Goal: Task Accomplishment & Management: Complete application form

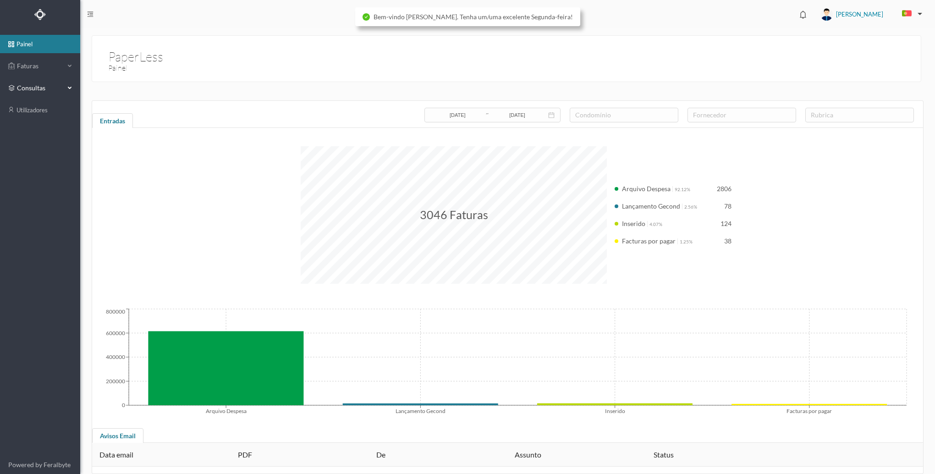
click at [76, 93] on div "consultas" at bounding box center [40, 88] width 80 height 18
click at [71, 73] on div "Faturas" at bounding box center [40, 66] width 80 height 18
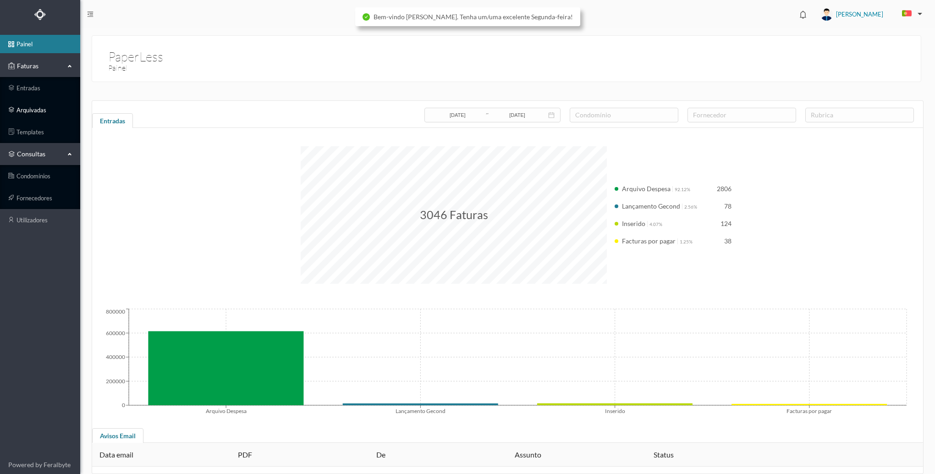
click at [37, 109] on link "arquivadas" at bounding box center [40, 110] width 80 height 18
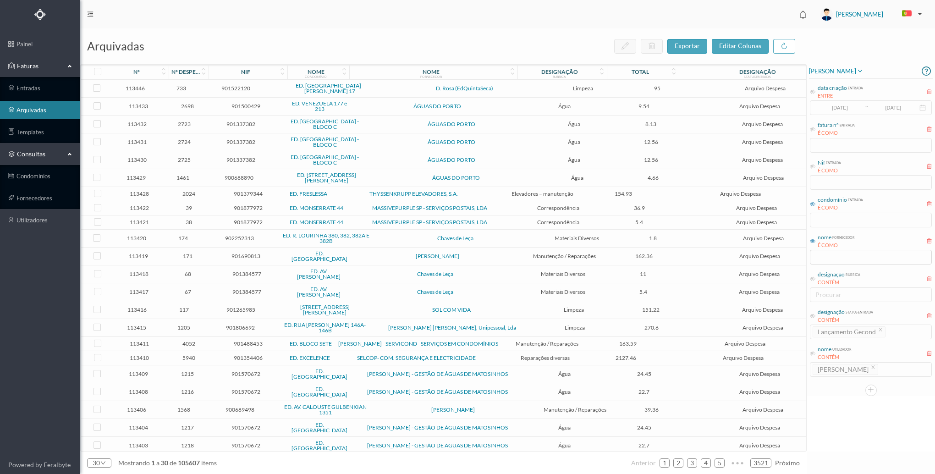
click at [815, 206] on icon at bounding box center [813, 204] width 6 height 6
click at [816, 219] on input "text" at bounding box center [871, 220] width 122 height 15
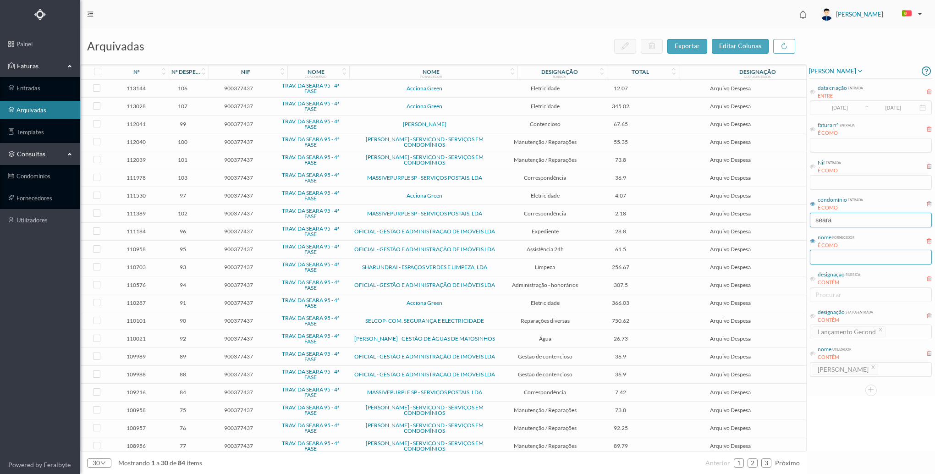
type input "seara"
click at [882, 259] on input "text" at bounding box center [871, 257] width 122 height 15
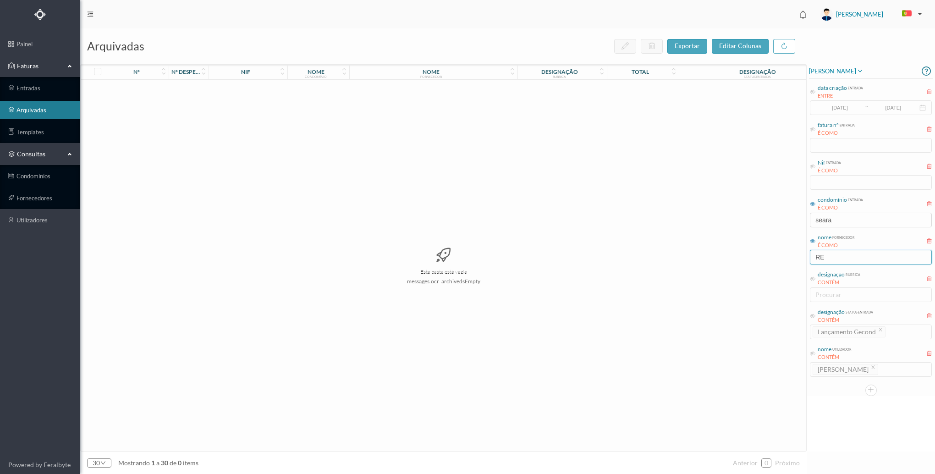
type input "R"
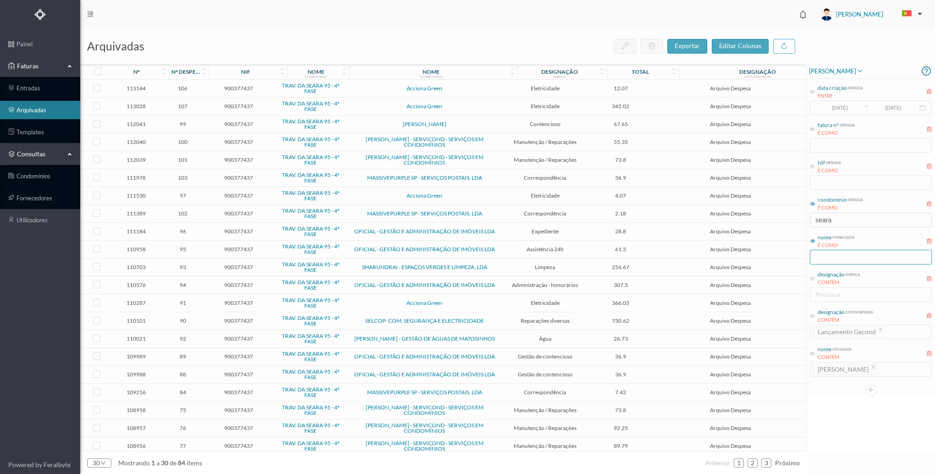
click at [852, 253] on input "text" at bounding box center [871, 257] width 122 height 15
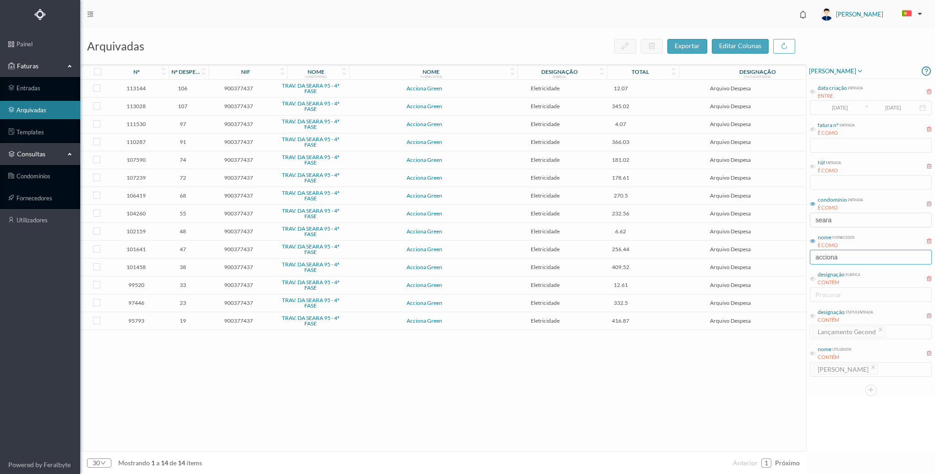
type input "acciona"
click at [363, 321] on span "Acciona Green" at bounding box center [424, 321] width 153 height 6
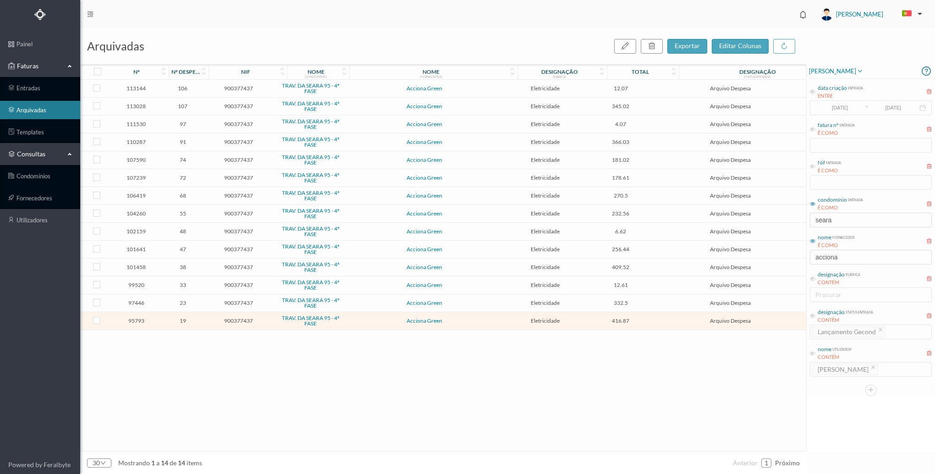
click at [363, 321] on span "Acciona Green" at bounding box center [424, 321] width 153 height 6
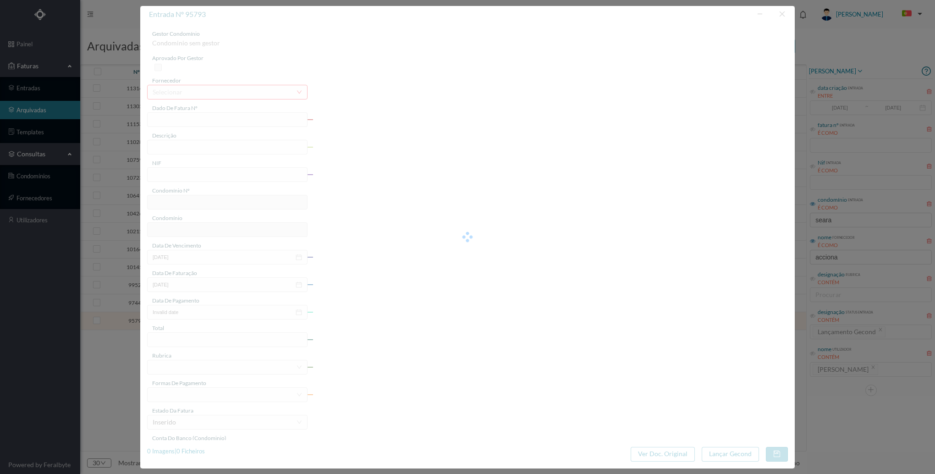
type input "FT P25/007545"
type input "([DATE] a [DATE])"
type input "900377437"
type input "[DATE]"
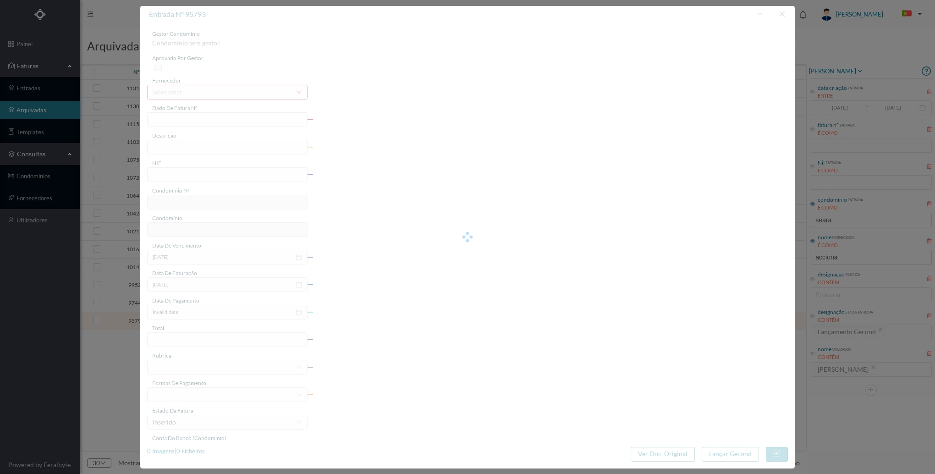
type input "[DATE]"
type input "416.87"
type input "767"
type input "TRAV. DA SEARA 95 - 4ª FASE"
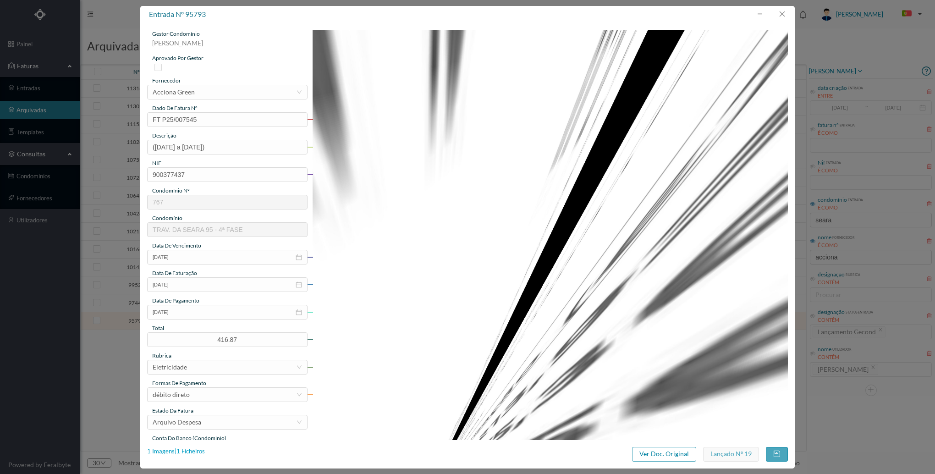
click at [190, 455] on div "1 Imagens | 1 Ficheiros" at bounding box center [176, 451] width 58 height 9
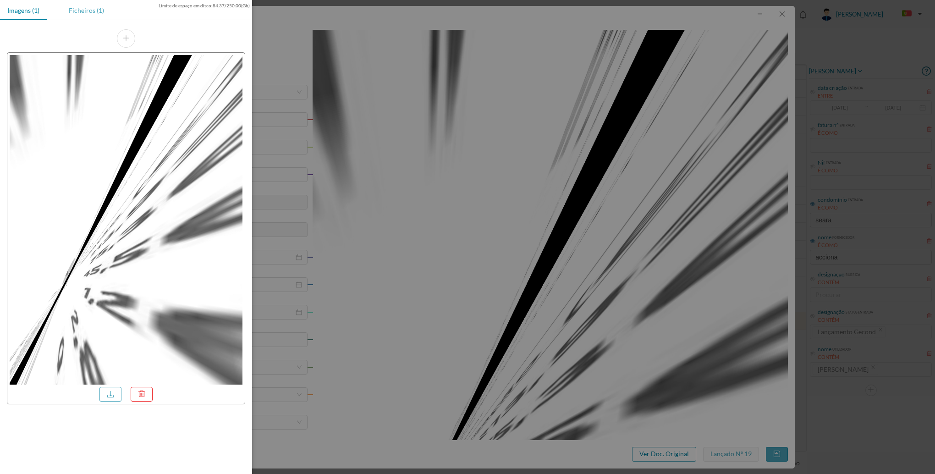
click at [68, 6] on div "Ficheiros (1)" at bounding box center [86, 10] width 50 height 21
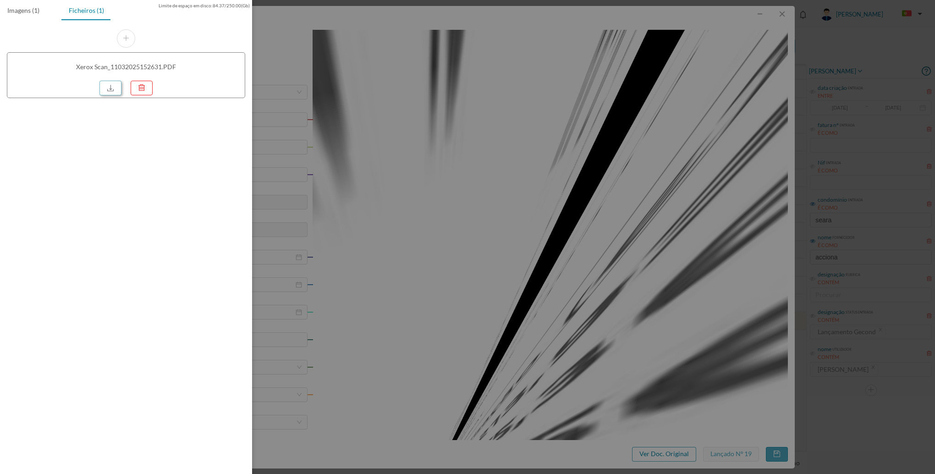
click at [112, 93] on link at bounding box center [110, 88] width 22 height 15
click at [754, 253] on div at bounding box center [467, 237] width 935 height 474
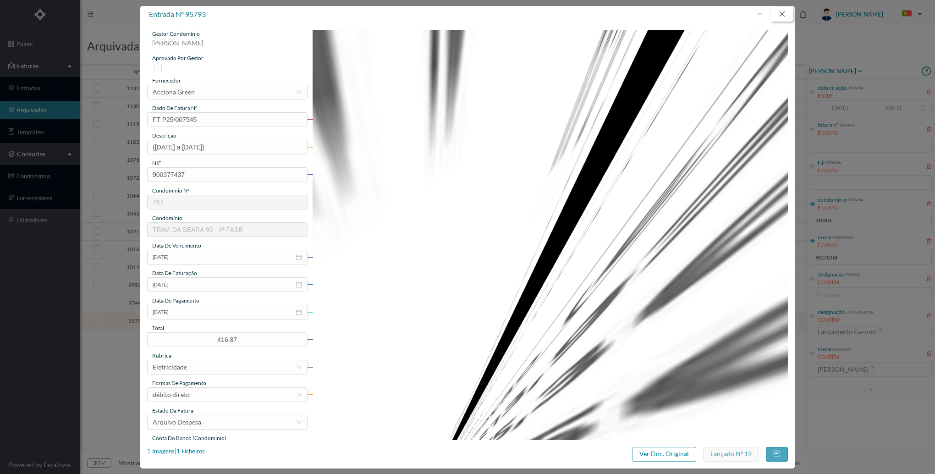
click at [786, 14] on button "button" at bounding box center [782, 14] width 22 height 15
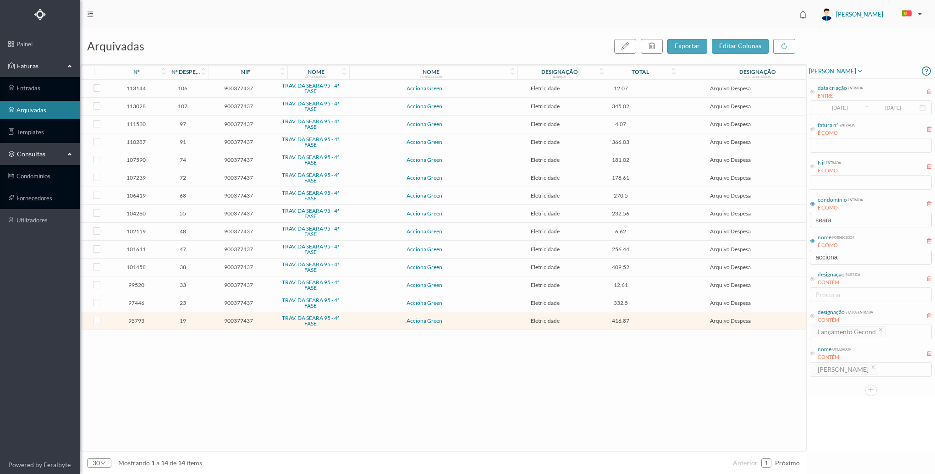
click at [359, 302] on span "Acciona Green" at bounding box center [424, 303] width 153 height 6
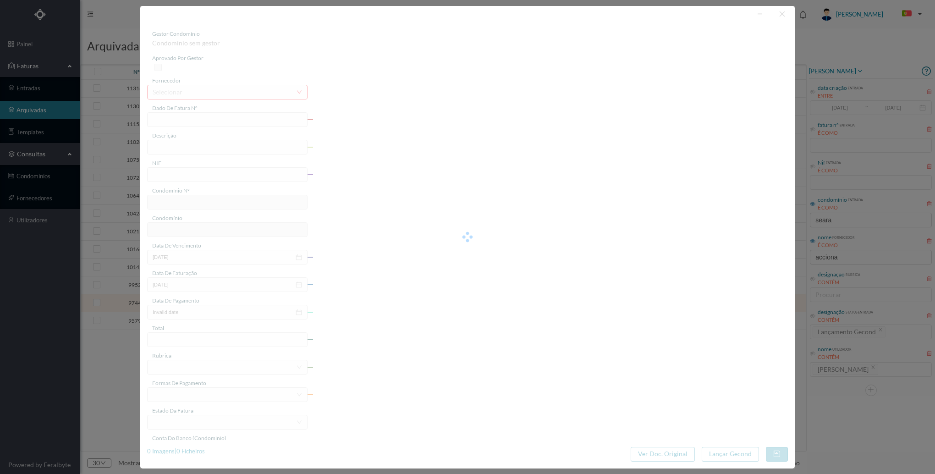
click at [359, 302] on div at bounding box center [467, 237] width 655 height 462
type input "FTP25/012143"
type input "([DATE] a [DATE])"
type input "900377437"
type input "[DATE]"
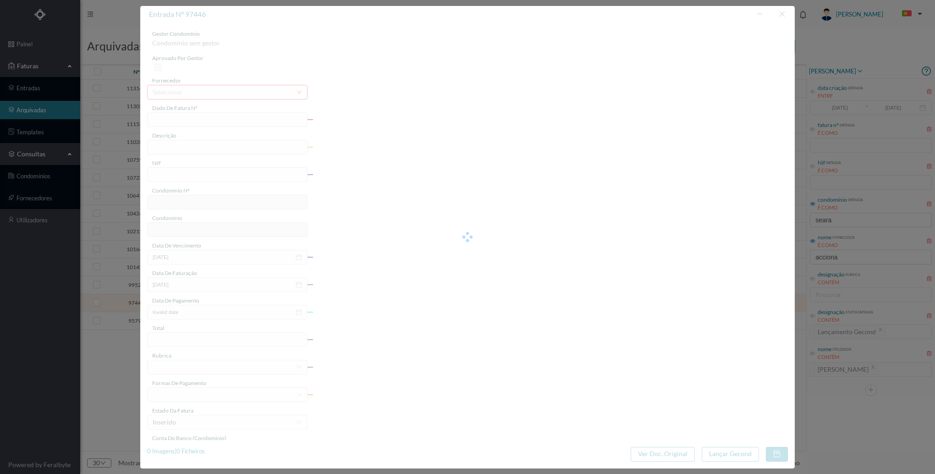
type input "[DATE]"
type input "332.50"
type input "767"
type input "TRAV. DA SEARA 95 - 4ª FASE"
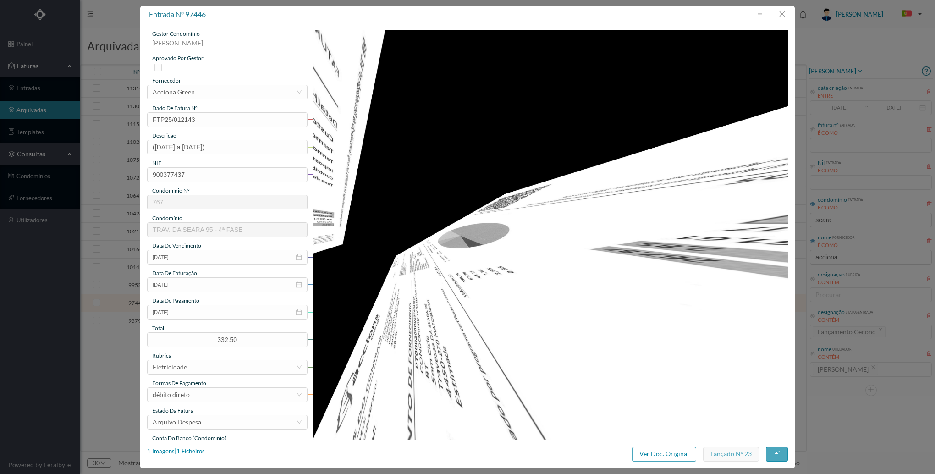
click at [182, 446] on div "entrada nº 97446 gestor condomínio [PERSON_NAME] aprovado por gestor fornecedor…" at bounding box center [467, 237] width 655 height 462
click at [182, 449] on div "1 Imagens | 1 Ficheiros" at bounding box center [176, 451] width 58 height 9
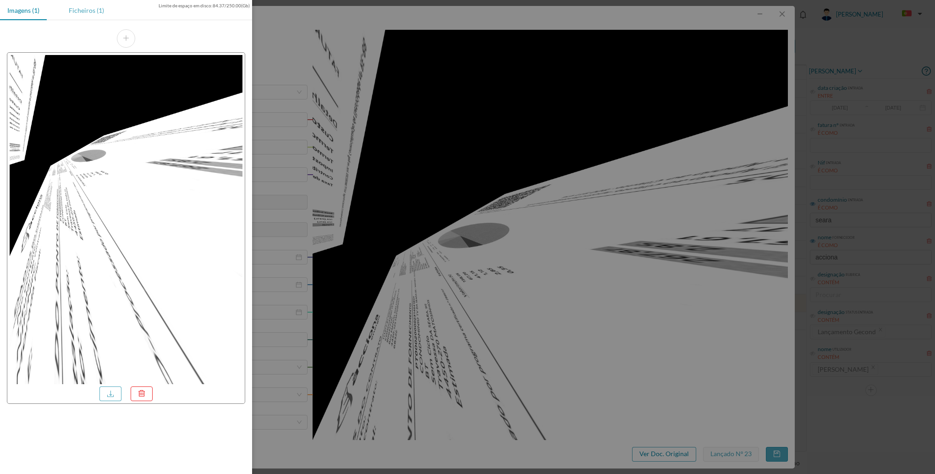
click at [88, 11] on div "Ficheiros (1)" at bounding box center [86, 10] width 50 height 21
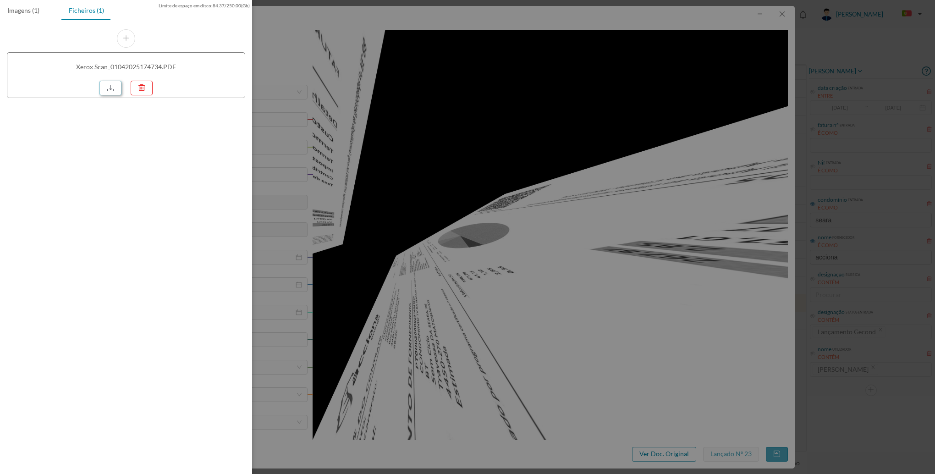
click at [110, 88] on link at bounding box center [110, 88] width 22 height 15
click at [721, 150] on div at bounding box center [467, 237] width 935 height 474
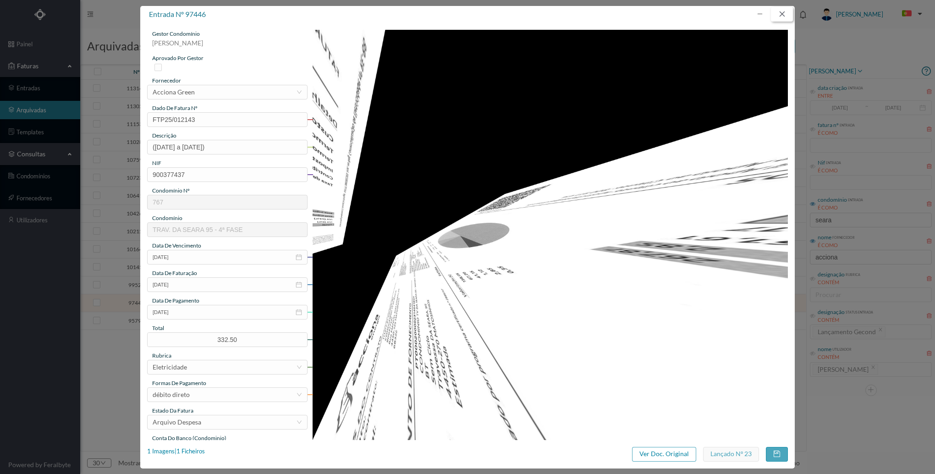
click at [782, 16] on button "button" at bounding box center [782, 14] width 22 height 15
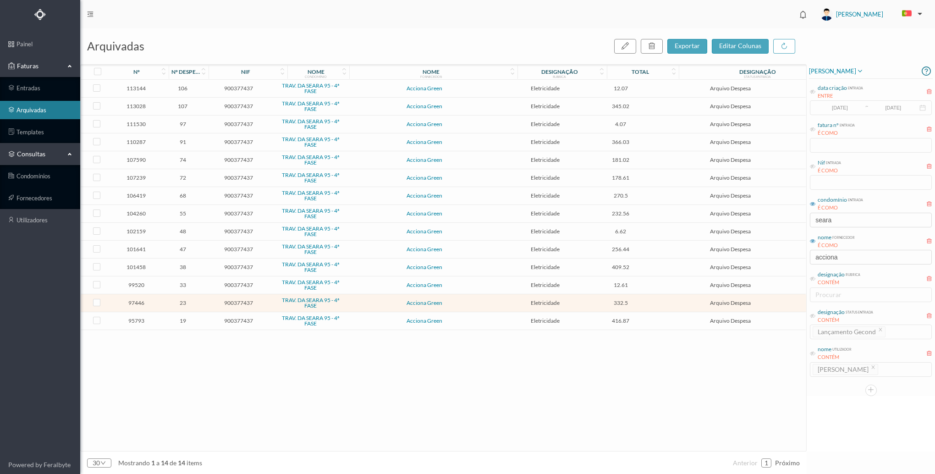
click at [468, 283] on span "Acciona Green" at bounding box center [424, 285] width 153 height 6
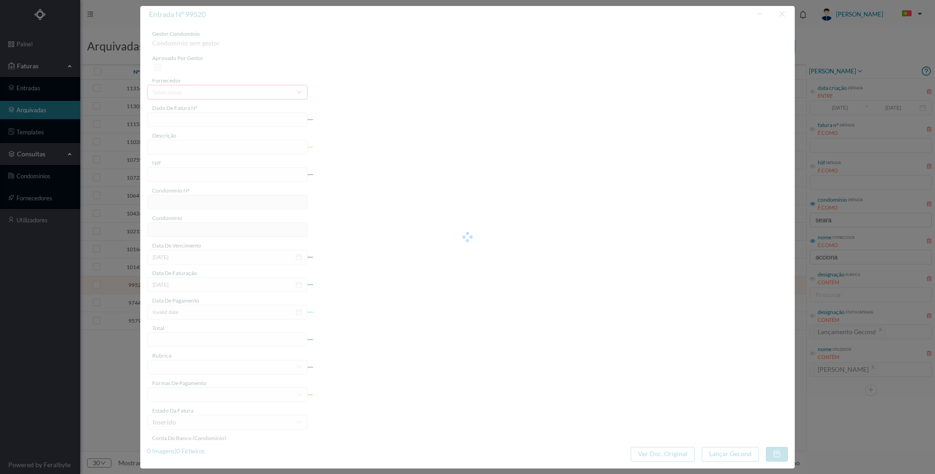
type input "DP25/000339"
type input "([DATE] A [DATE])"
type input "900377437"
type input "[DATE]"
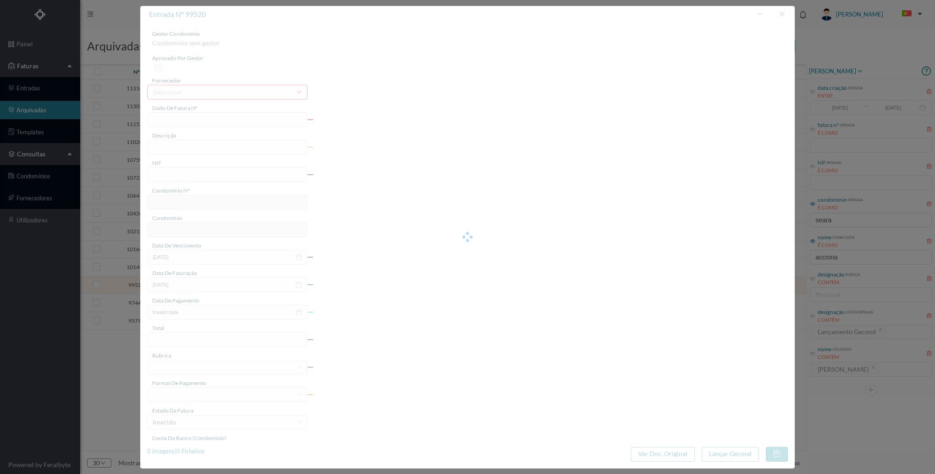
type input "[DATE]"
type input "12.61"
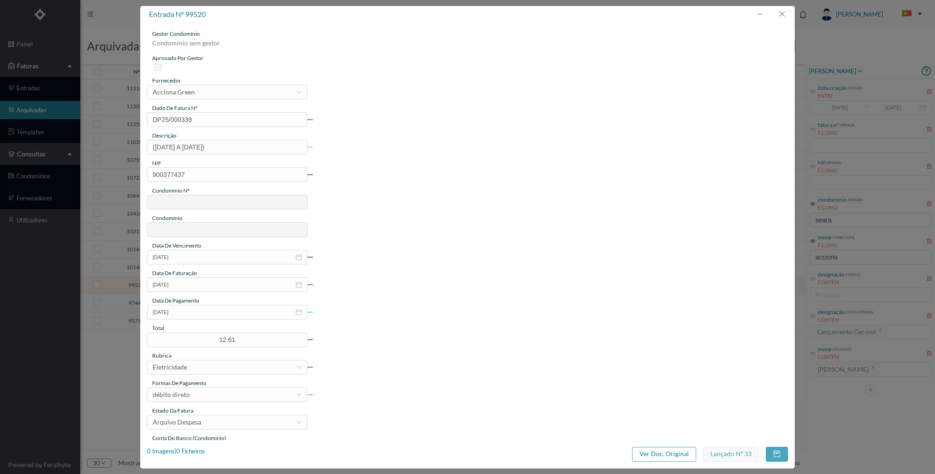
type input "767"
type input "TRAV. DA SEARA 95 - 4ª FASE"
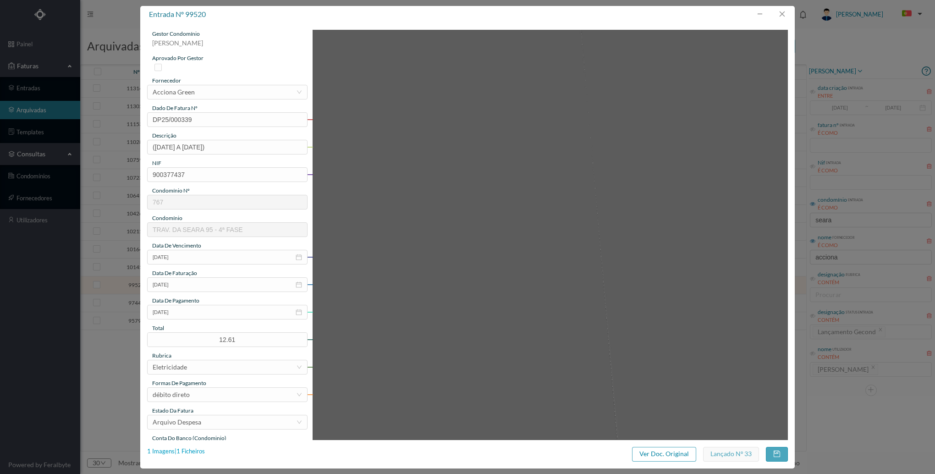
click at [197, 450] on div "1 Imagens | 1 Ficheiros" at bounding box center [176, 451] width 58 height 9
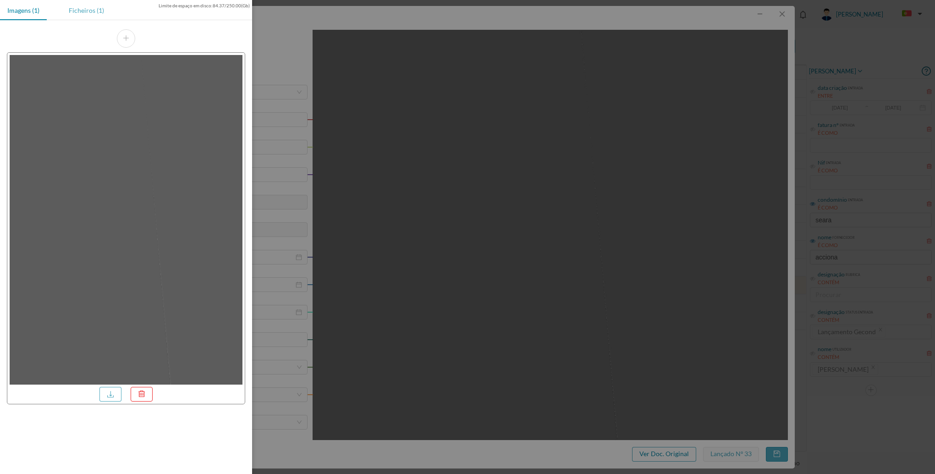
click at [102, 15] on div "Ficheiros (1)" at bounding box center [86, 10] width 50 height 21
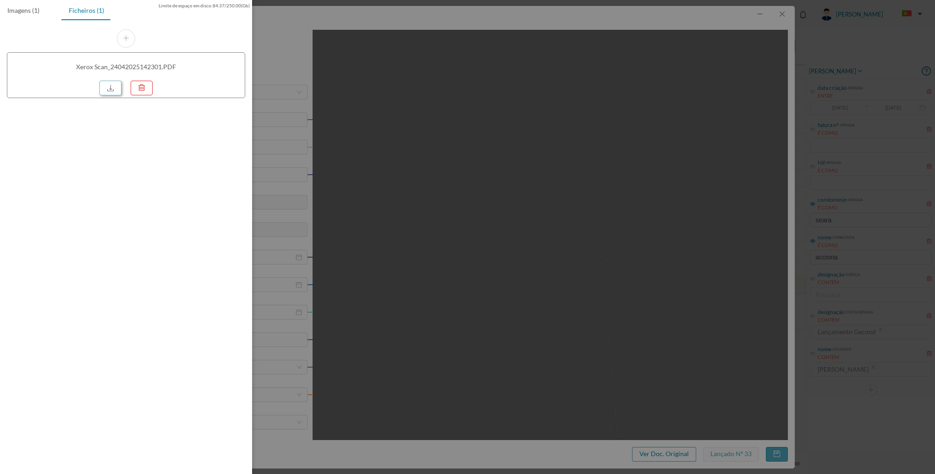
click at [116, 91] on link at bounding box center [110, 88] width 22 height 15
drag, startPoint x: 824, startPoint y: 166, endPoint x: 807, endPoint y: 105, distance: 63.7
click at [824, 166] on div at bounding box center [467, 237] width 935 height 474
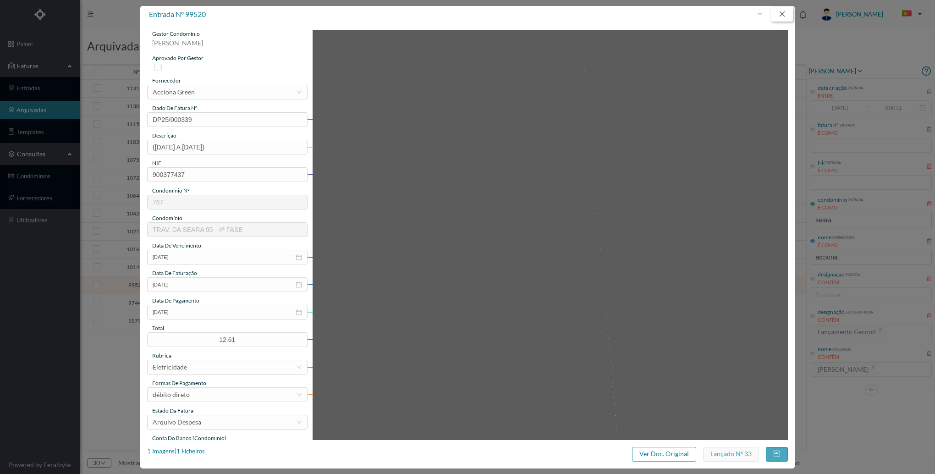
click at [781, 14] on button "button" at bounding box center [782, 14] width 22 height 15
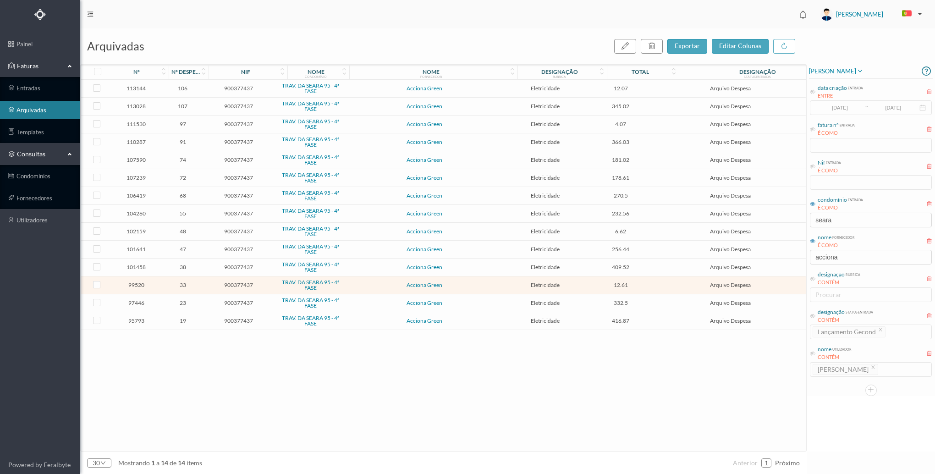
click at [460, 263] on td "Acciona Green" at bounding box center [425, 268] width 158 height 18
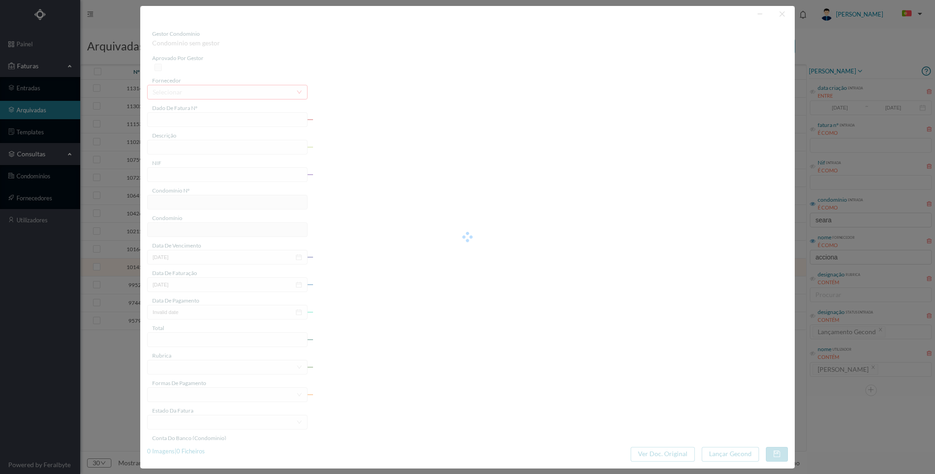
type input "FT POR24/020841"
type input "Período de Faturação: [DATE] / [DATE]"
type input "900377437"
type input "[DATE]"
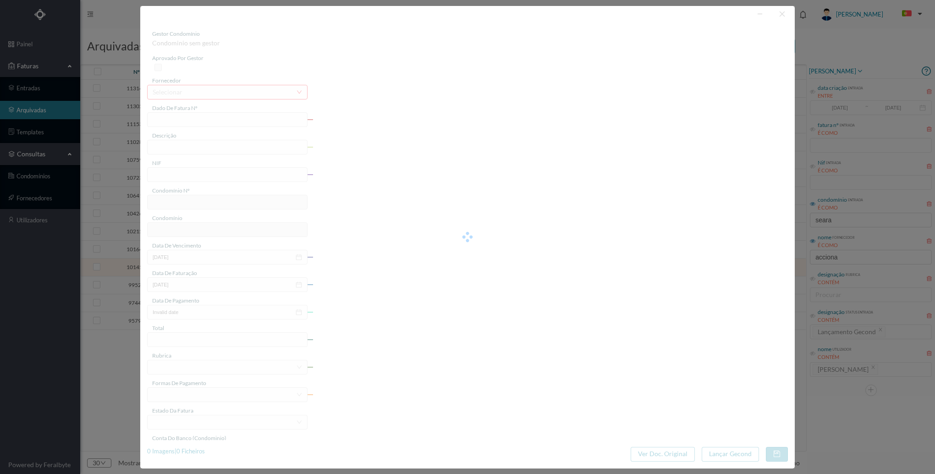
type input "[DATE]"
type input "409.52"
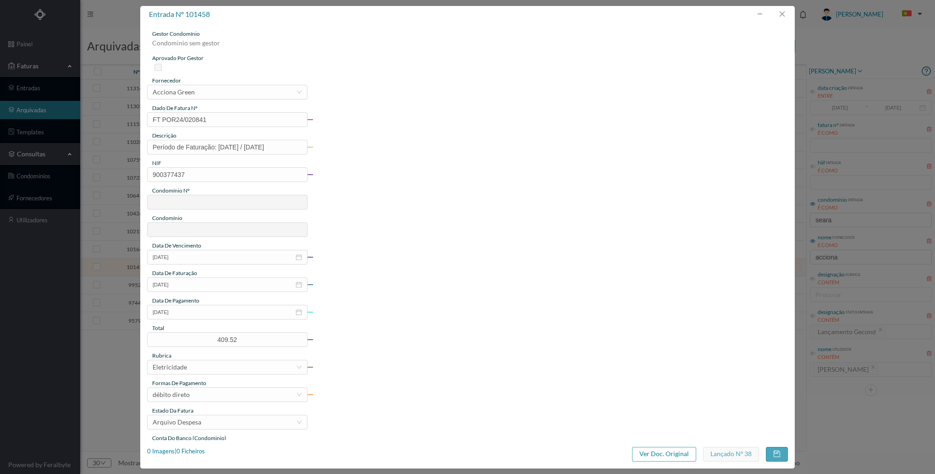
type input "767"
type input "TRAV. DA SEARA 95 - 4ª FASE"
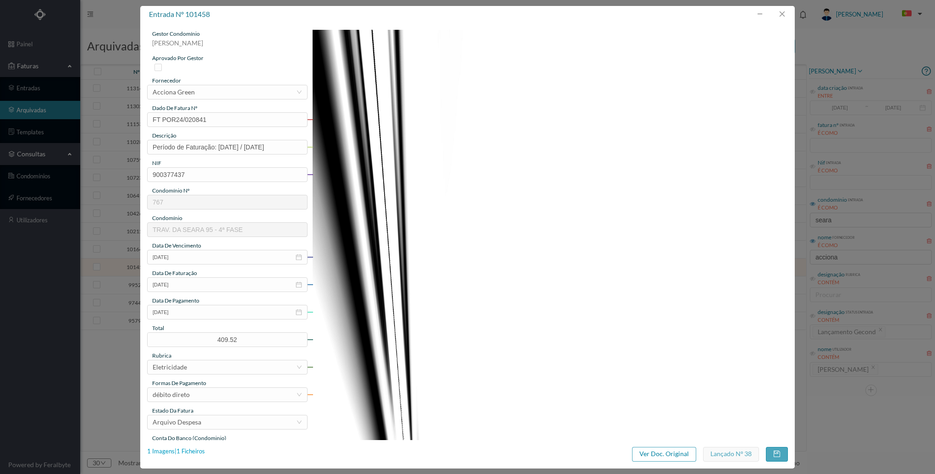
click at [176, 450] on div "1 Imagens | 1 Ficheiros" at bounding box center [176, 451] width 58 height 9
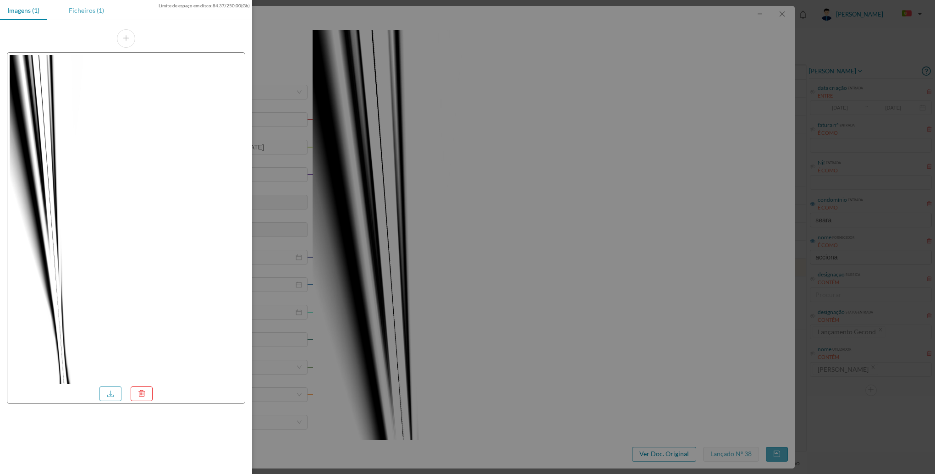
click at [87, 4] on div "Ficheiros (1)" at bounding box center [86, 10] width 50 height 21
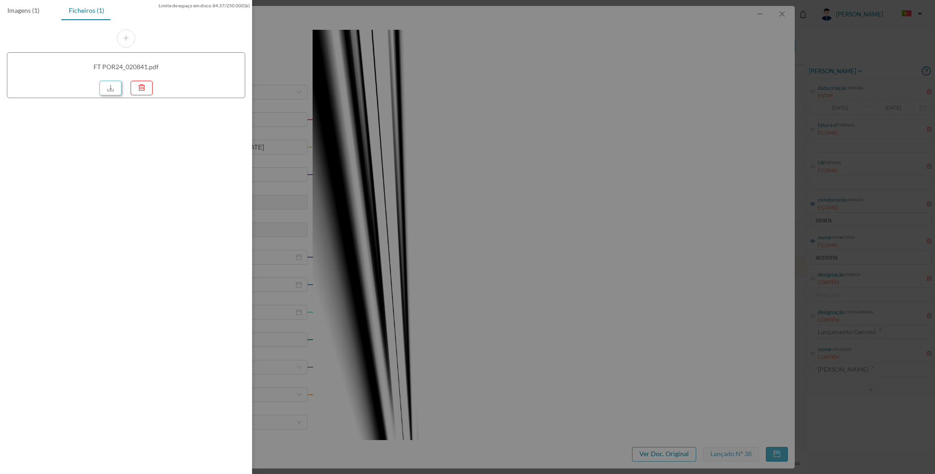
click at [114, 82] on link at bounding box center [110, 88] width 22 height 15
click at [746, 230] on div at bounding box center [467, 237] width 935 height 474
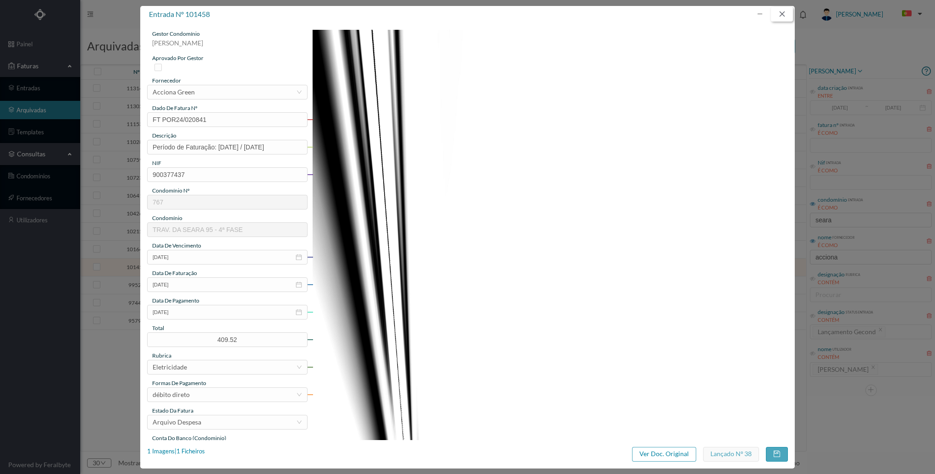
click at [786, 17] on button "button" at bounding box center [782, 14] width 22 height 15
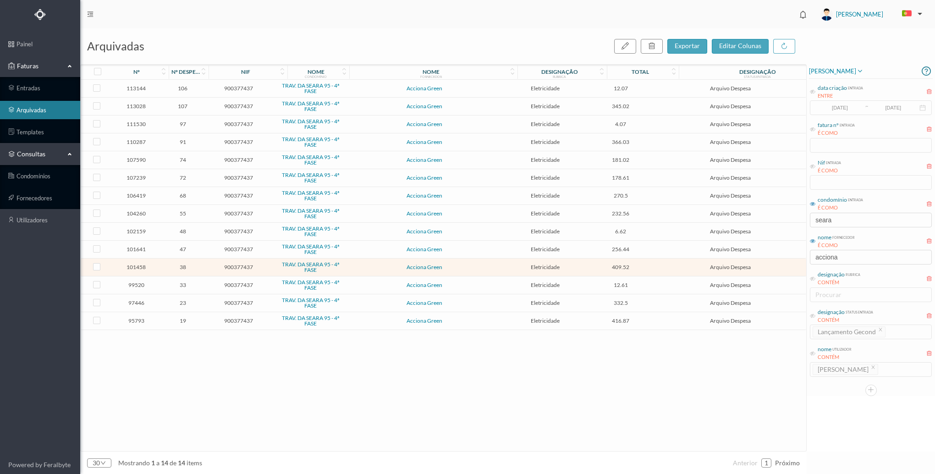
click at [490, 252] on td "Acciona Green" at bounding box center [425, 250] width 158 height 18
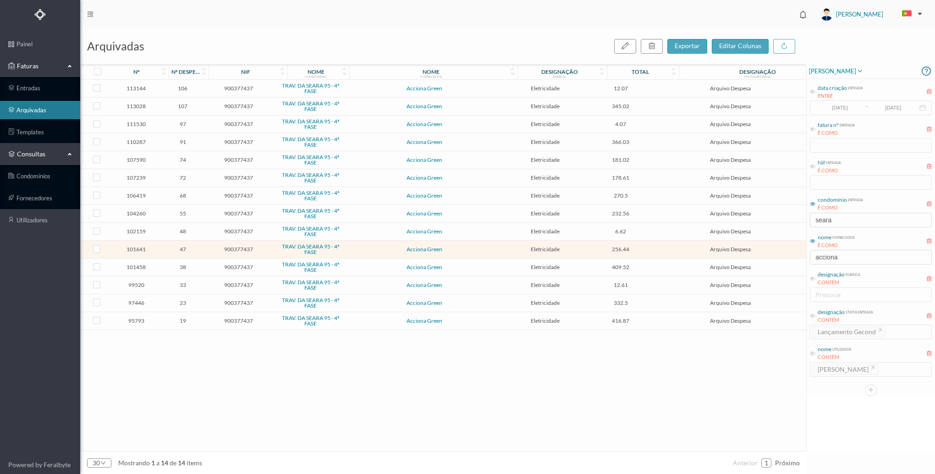
click at [490, 252] on td "Acciona Green" at bounding box center [425, 250] width 158 height 18
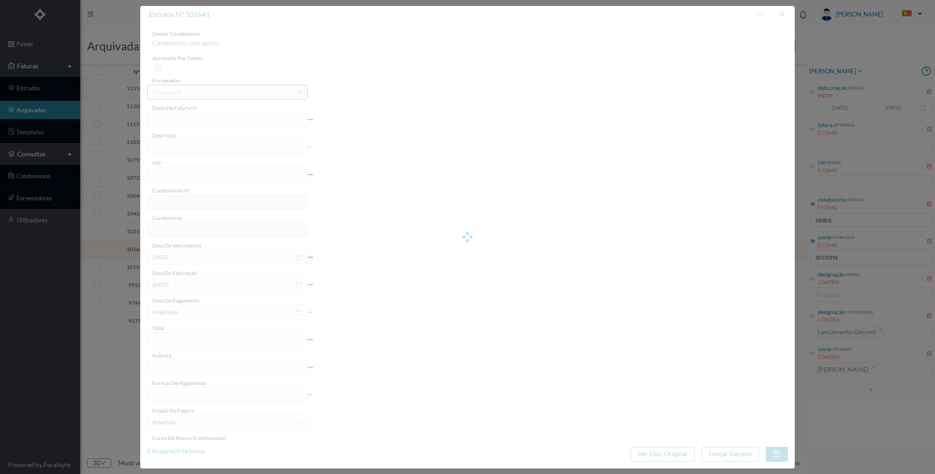
type input "P25/016597"
type input "[DATE] a [DATE]"
type input "900377437"
type input "[DATE]"
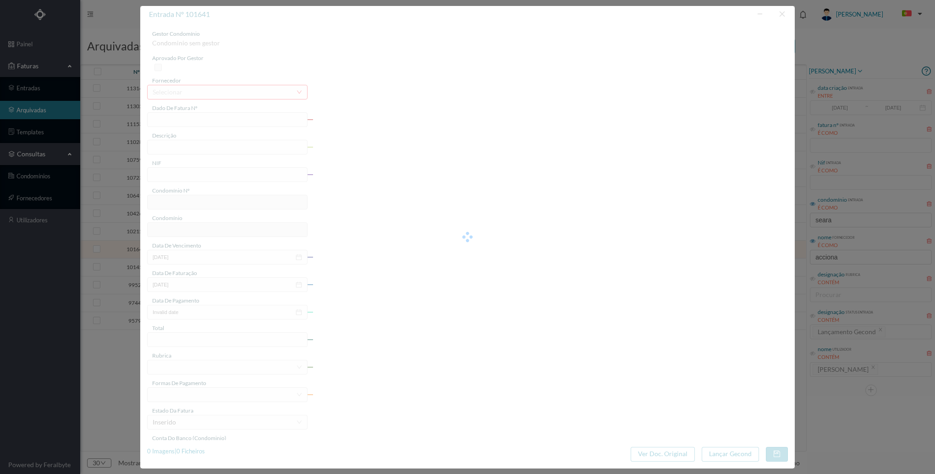
type input "[DATE]"
type input "256.44"
type input "767"
type input "TRAV. DA SEARA 95 - 4ª FASE"
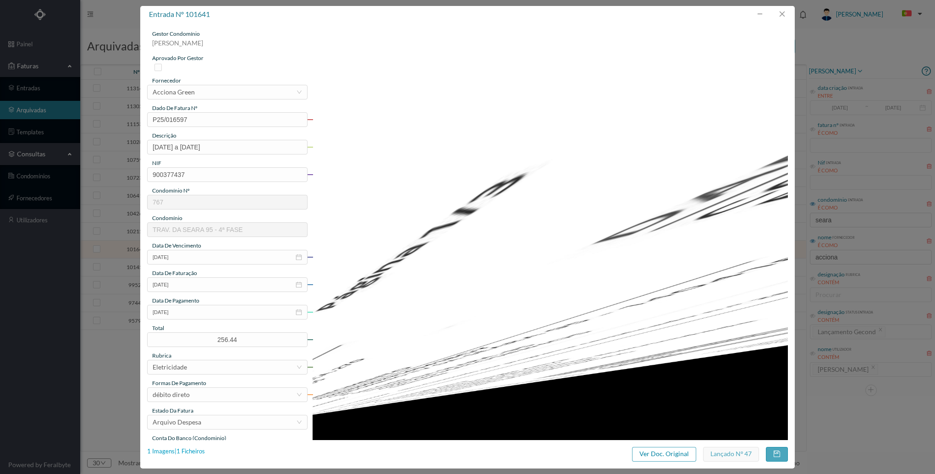
click at [194, 447] on div "1 Imagens | 1 Ficheiros" at bounding box center [176, 451] width 58 height 9
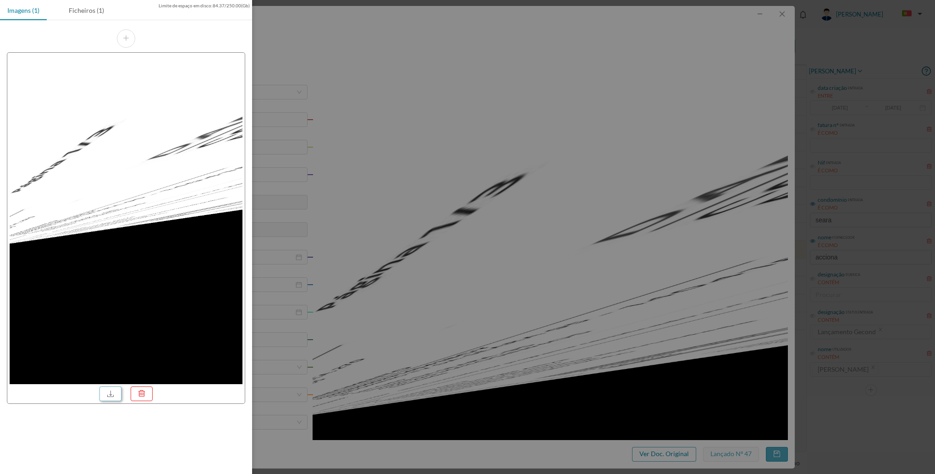
click at [104, 392] on link at bounding box center [110, 393] width 22 height 15
drag, startPoint x: 713, startPoint y: 253, endPoint x: 683, endPoint y: 267, distance: 32.6
click at [713, 253] on div at bounding box center [467, 237] width 935 height 474
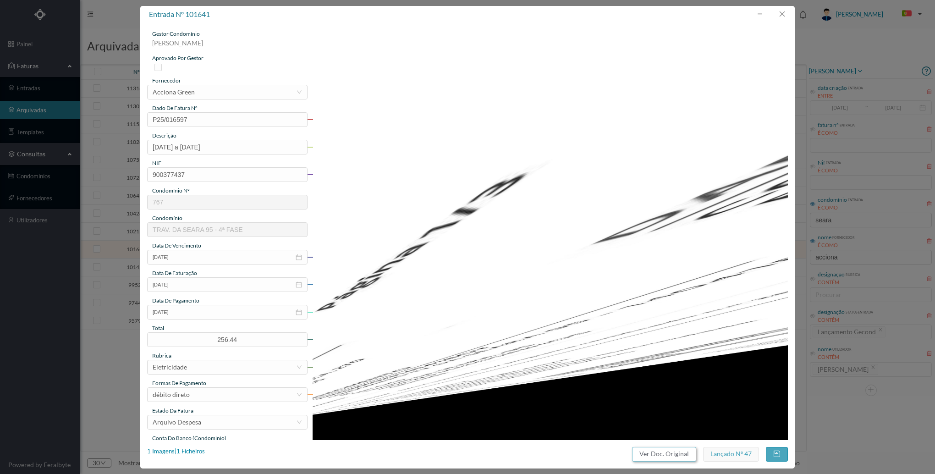
click at [672, 447] on button "Ver Doc. Original" at bounding box center [664, 454] width 64 height 15
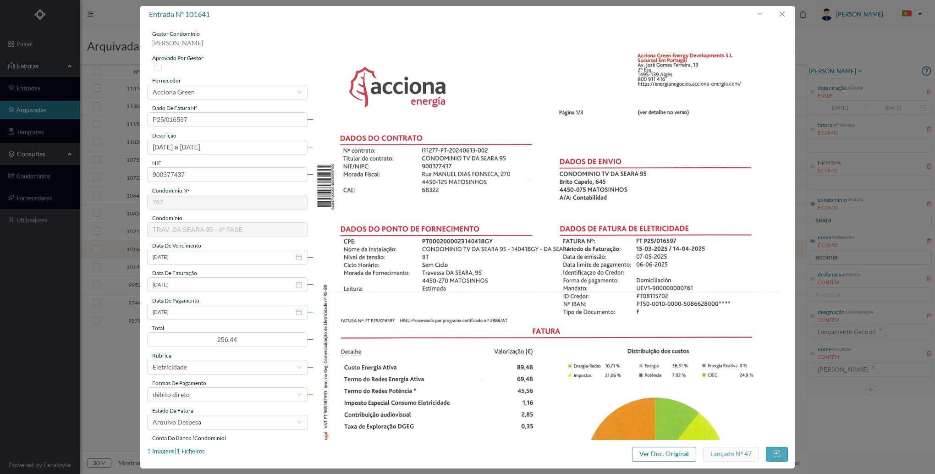
click at [198, 457] on div "1 Imagens | 1 Ficheiros" at bounding box center [176, 454] width 58 height 15
click at [197, 450] on div "1 Imagens | 1 Ficheiros" at bounding box center [176, 451] width 58 height 9
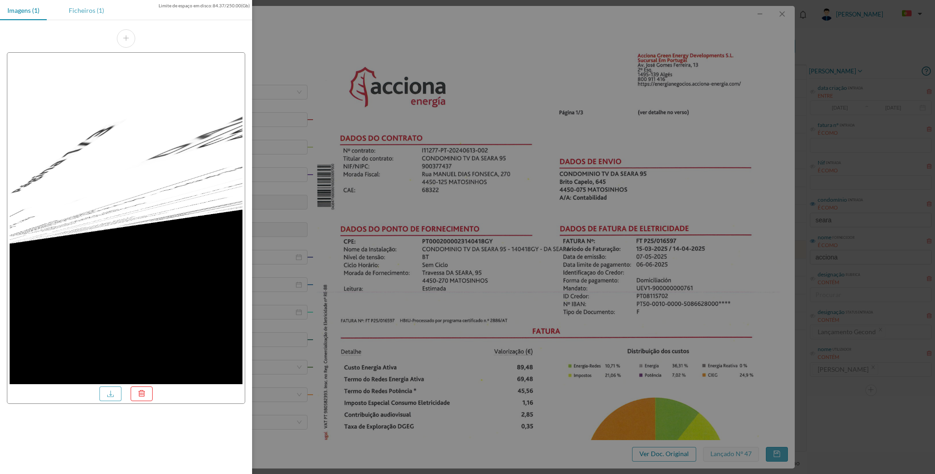
click at [104, 9] on div "Ficheiros (1)" at bounding box center [86, 10] width 50 height 21
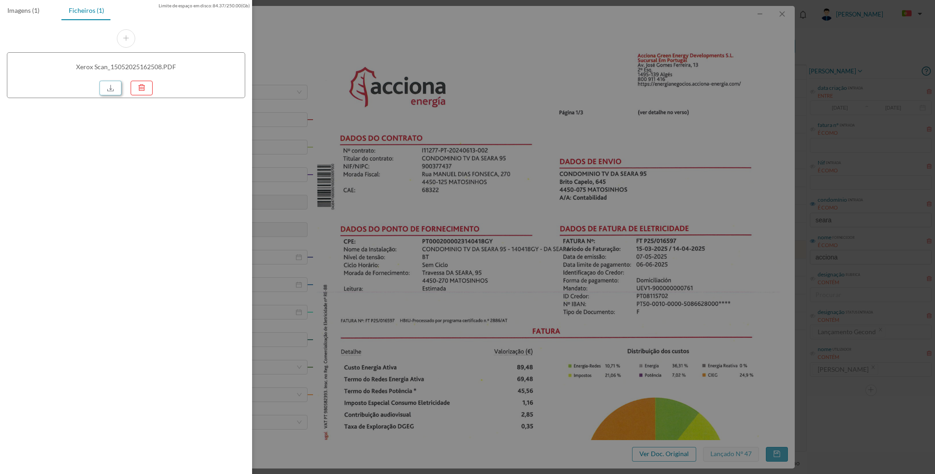
click at [110, 89] on link at bounding box center [110, 88] width 22 height 15
click at [785, 18] on div at bounding box center [467, 237] width 935 height 474
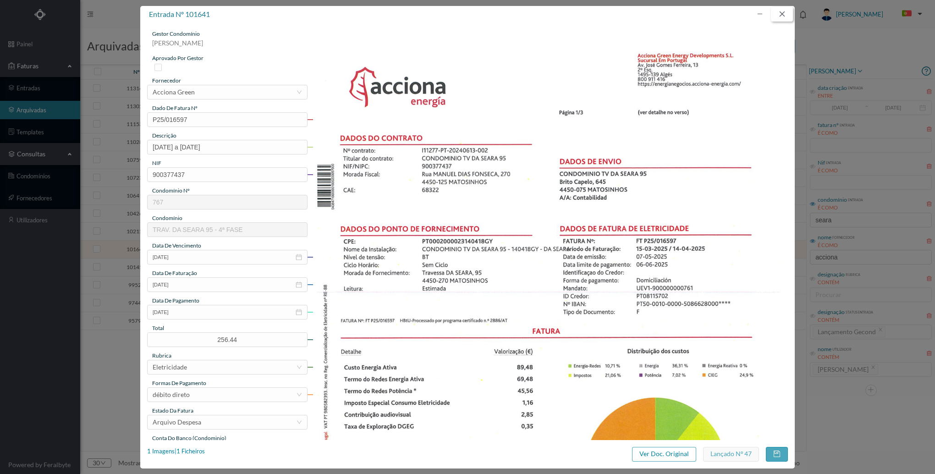
click at [784, 17] on button "button" at bounding box center [782, 14] width 22 height 15
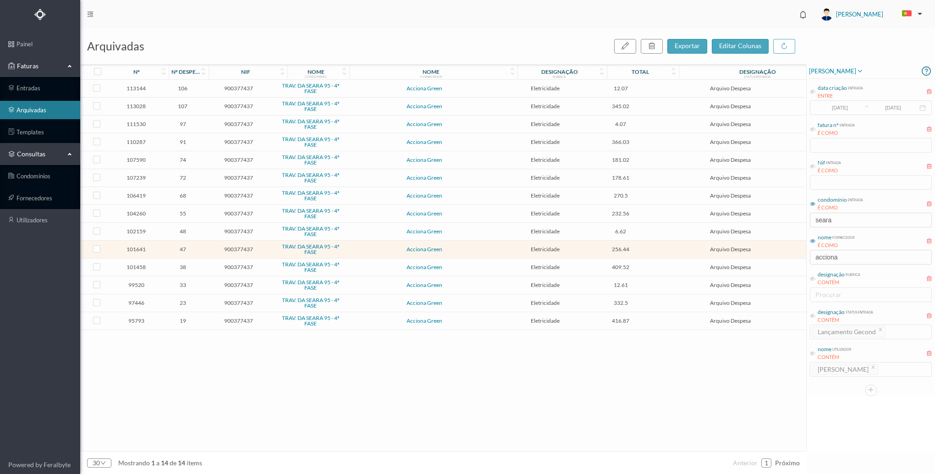
click at [467, 232] on span "Acciona Green" at bounding box center [424, 232] width 153 height 6
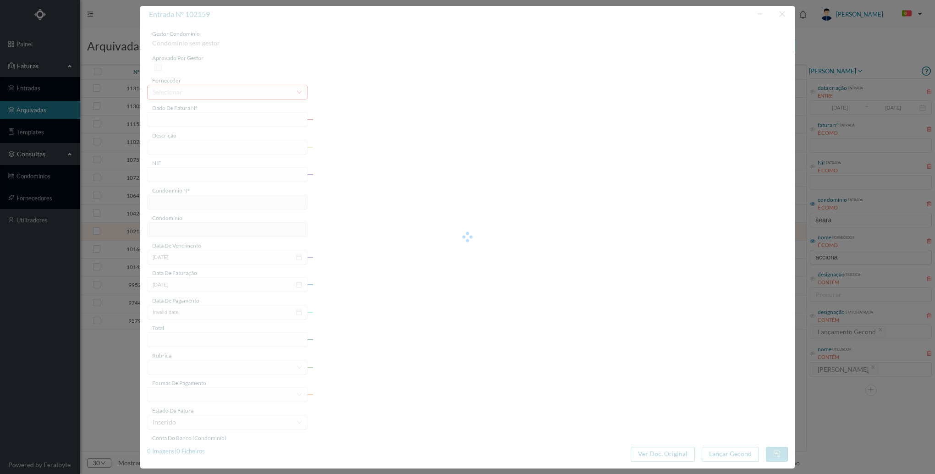
type input "DP25/000378"
type input "(15.12.2024 a 14.01.2025)"
type input "900377437"
type input "2025-06-11"
type input "2025-05-12"
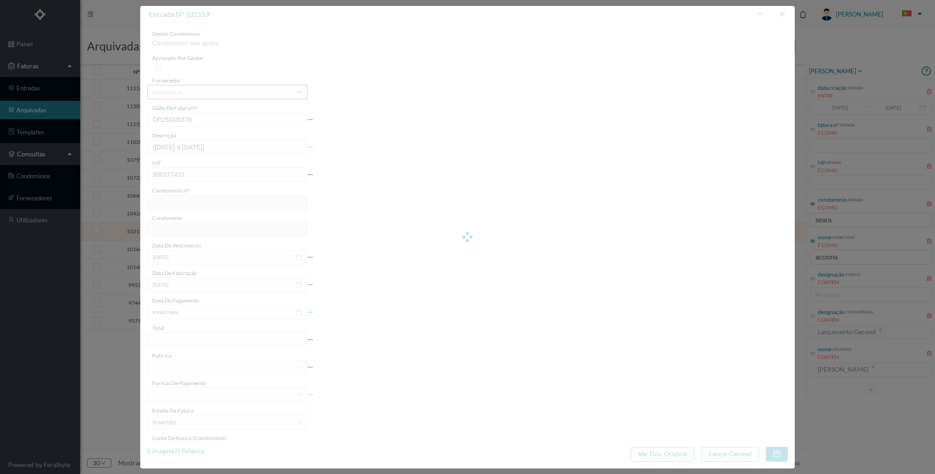
type input "2025-06-11"
type input "6.62"
type input "767"
type input "TRAV. DA SEARA 95 - 4ª FASE"
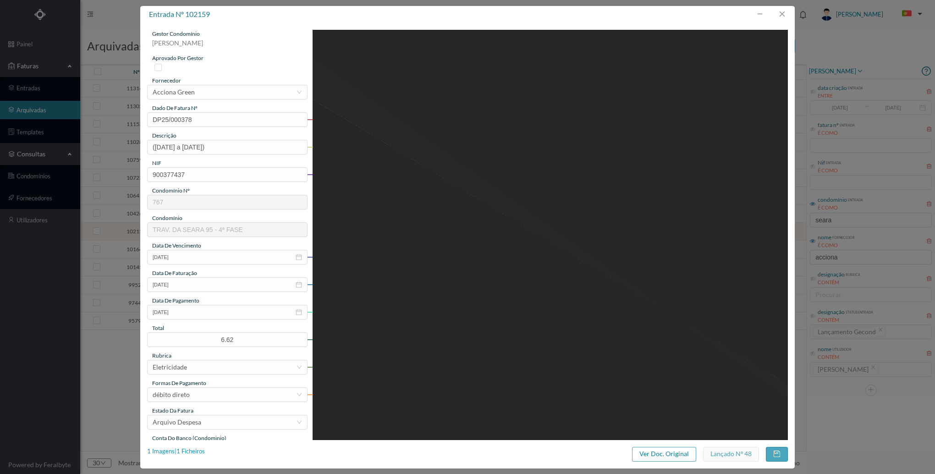
click at [180, 451] on div "1 Imagens | 1 Ficheiros" at bounding box center [176, 451] width 58 height 9
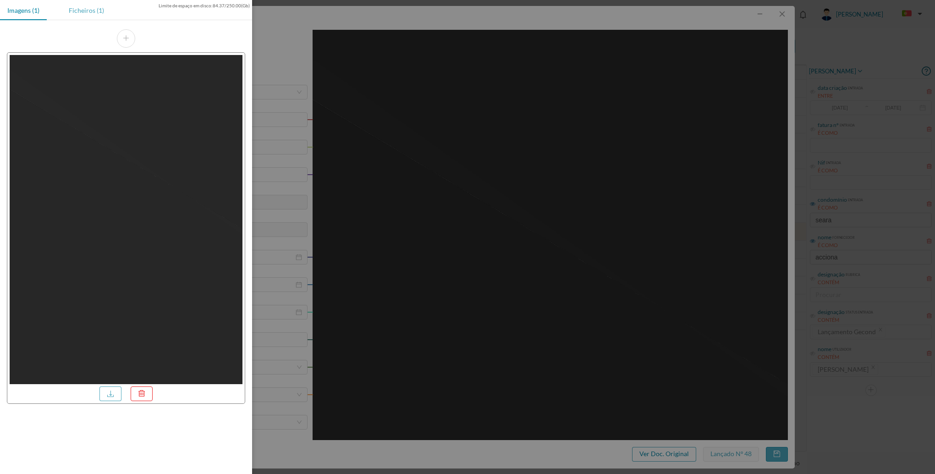
click at [81, 10] on div "Ficheiros (1)" at bounding box center [86, 10] width 50 height 21
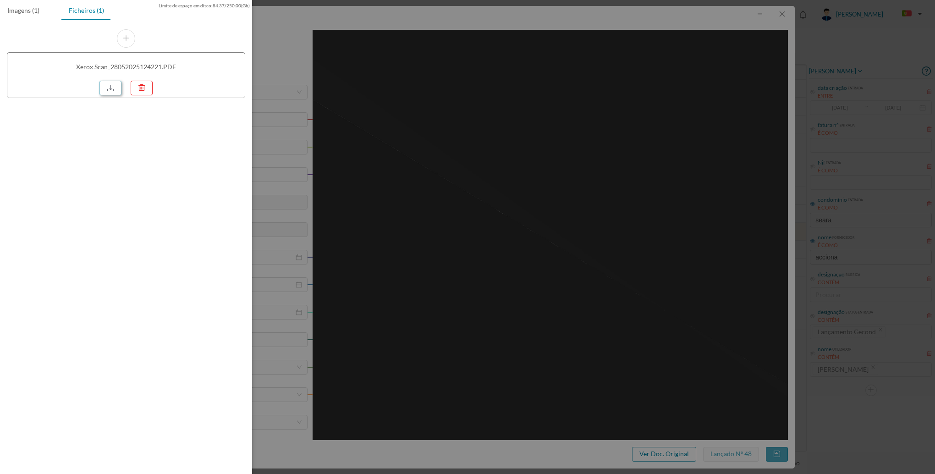
click at [105, 83] on link at bounding box center [110, 88] width 22 height 15
click at [717, 271] on div at bounding box center [467, 237] width 935 height 474
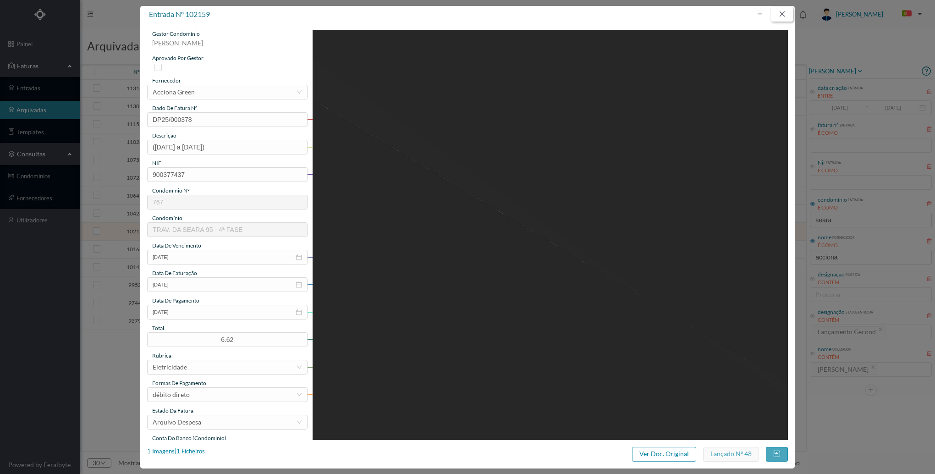
click at [784, 16] on button "button" at bounding box center [782, 14] width 22 height 15
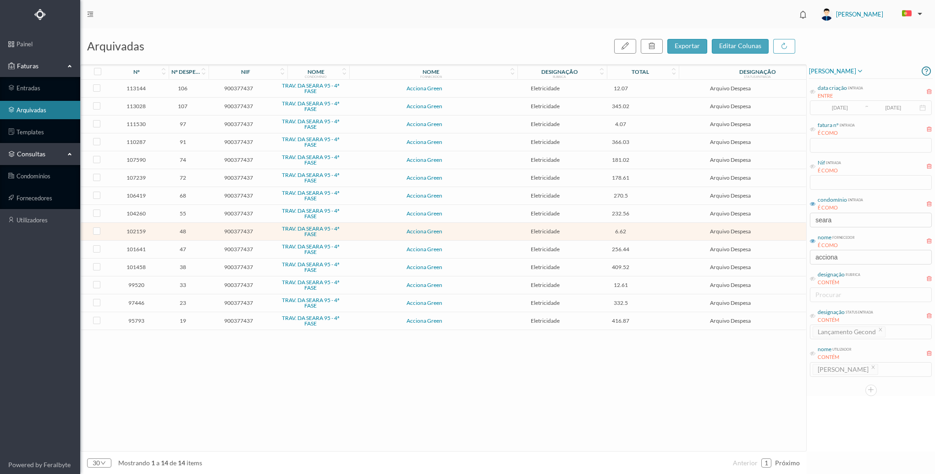
click at [473, 216] on span "Acciona Green" at bounding box center [424, 214] width 153 height 6
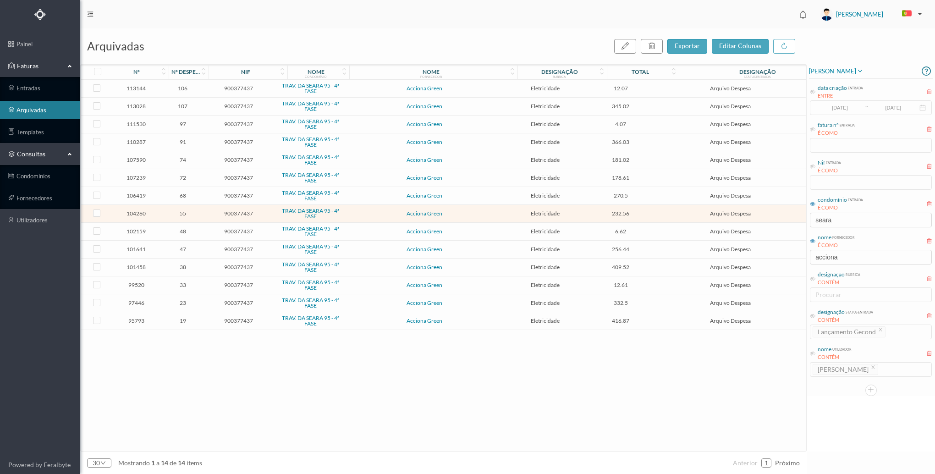
click at [473, 216] on span "Acciona Green" at bounding box center [424, 214] width 153 height 6
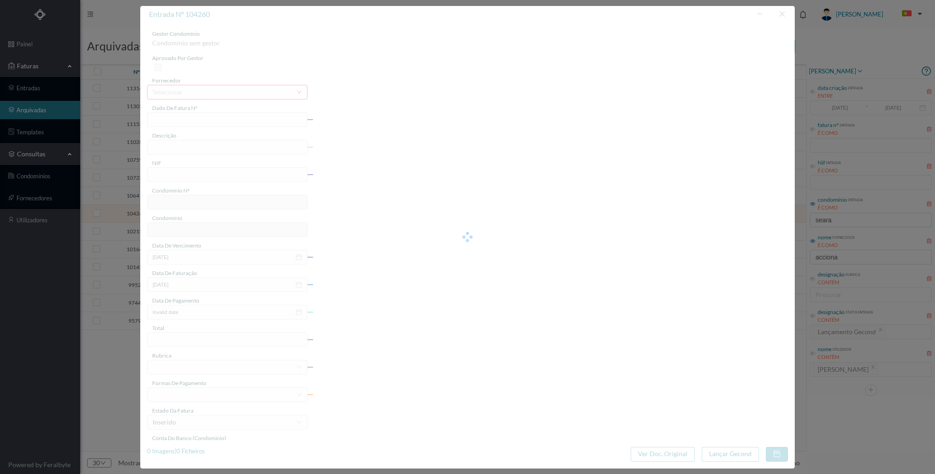
type input "FT P25/021117"
type input "(15.04.2025 a 14.05.2025)"
type input "900377437"
type input "2025-06-20"
type input "2025-05-21"
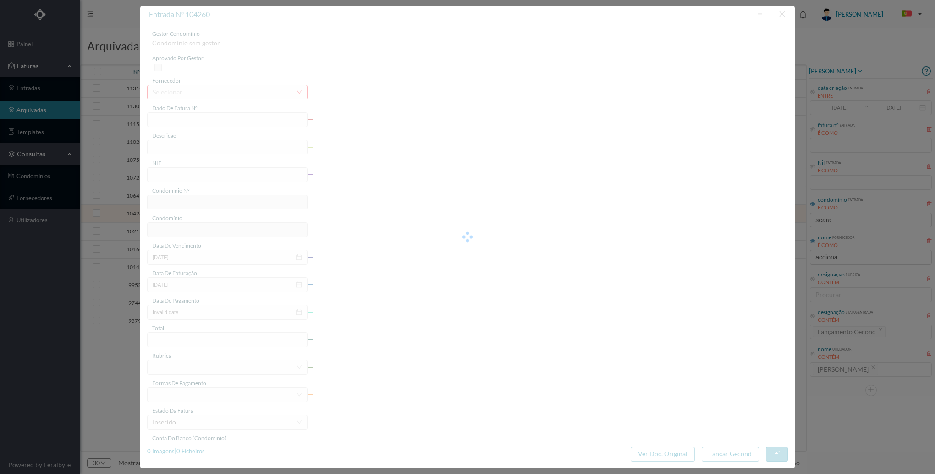
type input "2025-06-20"
type input "232.56"
type input "767"
type input "TRAV. DA SEARA 95 - 4ª FASE"
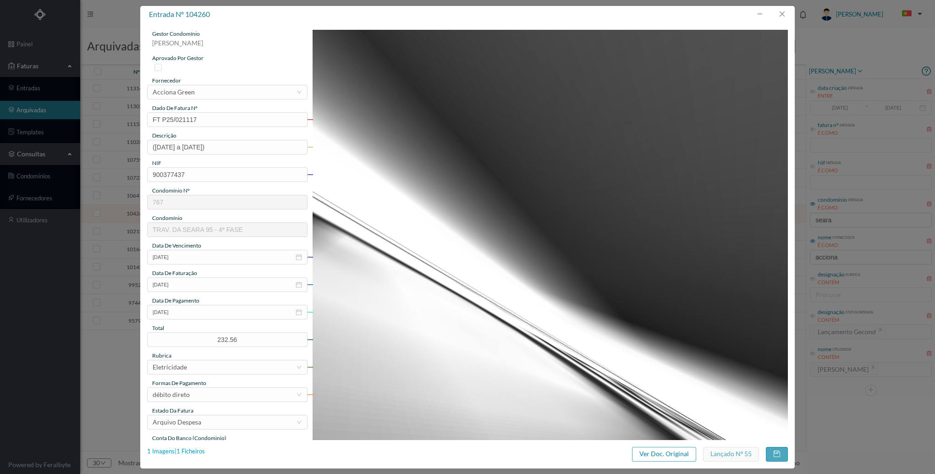
click at [165, 448] on div "1 Imagens | 1 Ficheiros" at bounding box center [176, 451] width 58 height 9
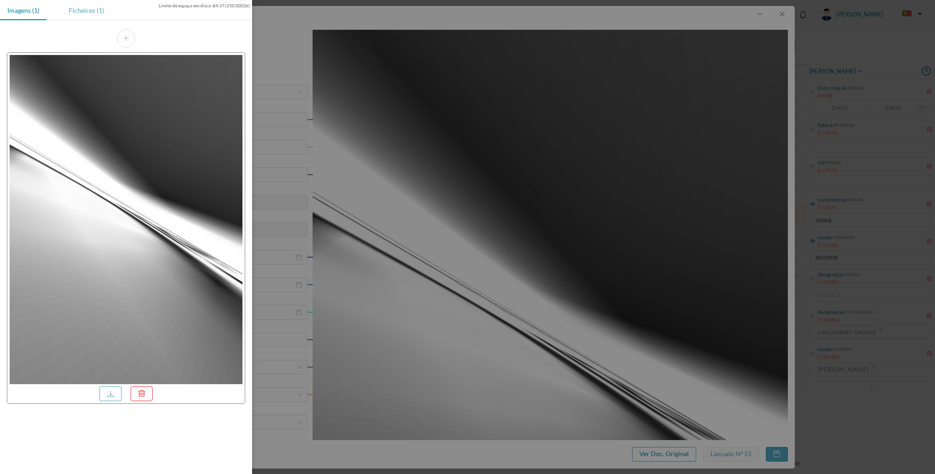
click at [82, 14] on div "Ficheiros (1)" at bounding box center [86, 10] width 50 height 21
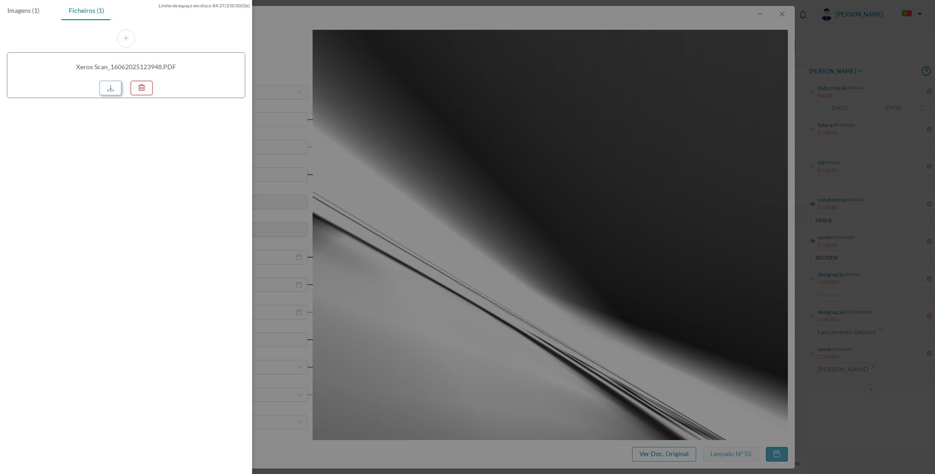
click at [104, 87] on link at bounding box center [110, 88] width 22 height 15
drag, startPoint x: 854, startPoint y: 334, endPoint x: 850, endPoint y: 325, distance: 9.4
click at [854, 334] on div at bounding box center [467, 237] width 935 height 474
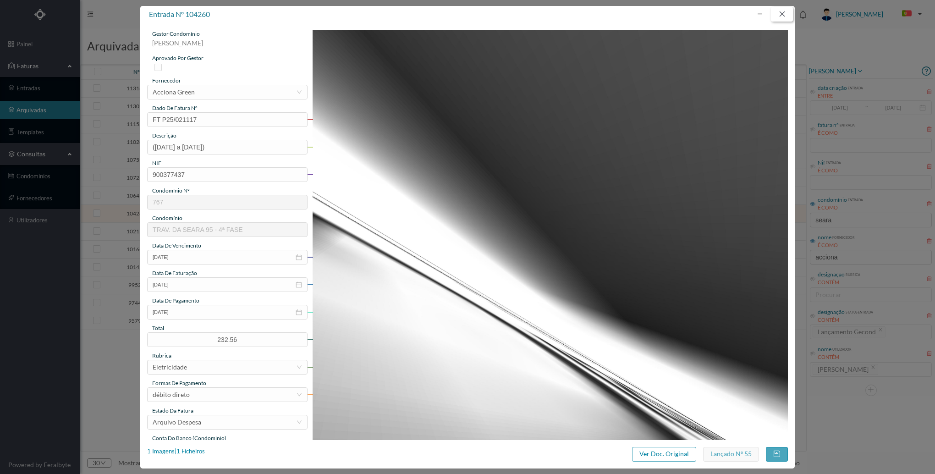
click at [779, 14] on button "button" at bounding box center [782, 14] width 22 height 15
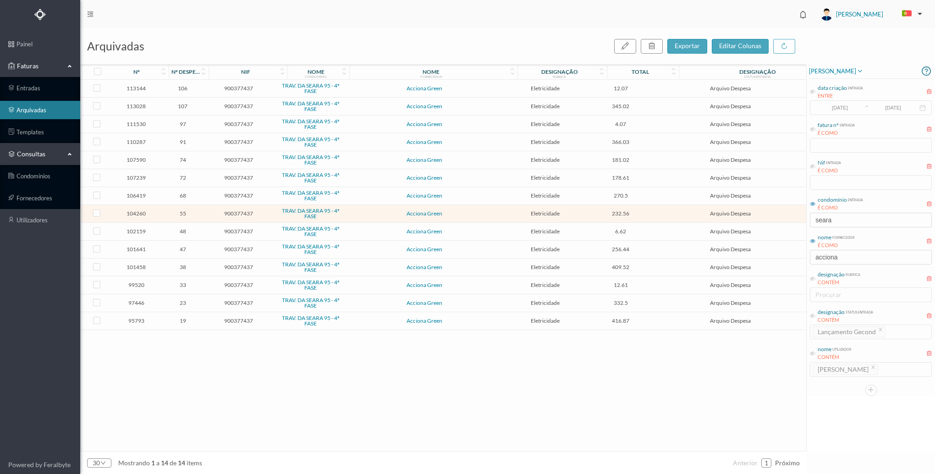
click at [462, 194] on span "Acciona Green" at bounding box center [424, 196] width 153 height 6
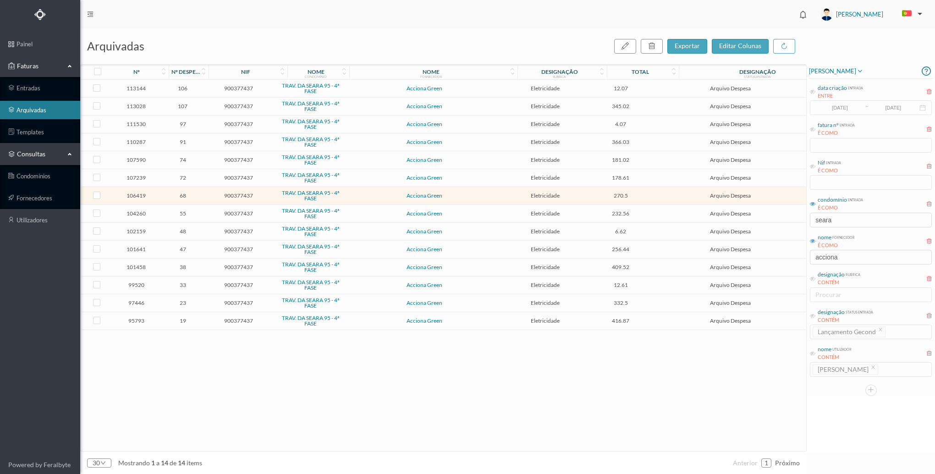
click at [462, 194] on span "Acciona Green" at bounding box center [424, 196] width 153 height 6
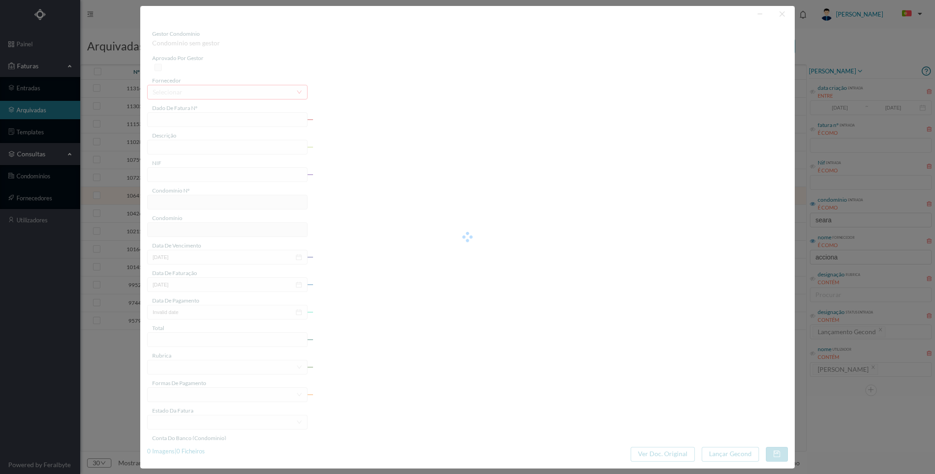
type input "FT P25/026311"
type input "(15.05.2025 A 14.06.2025)"
type input "900377437"
type input "31-07-2025"
type input "21-07-2025"
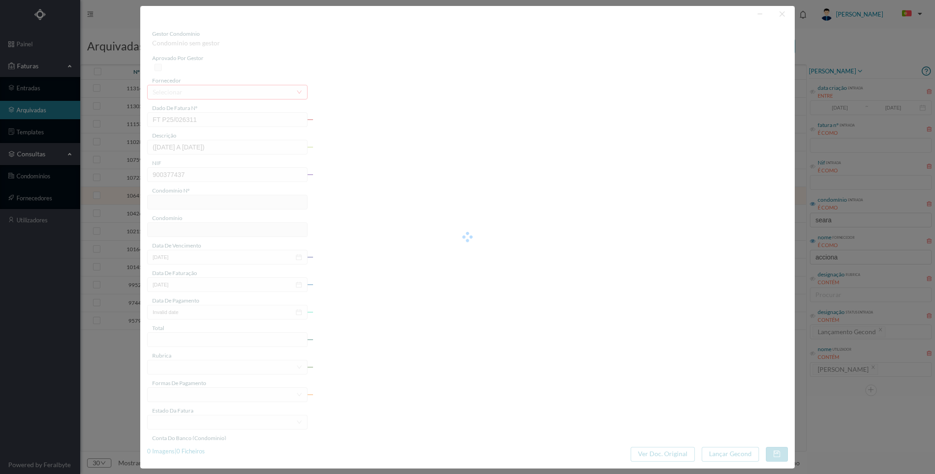
type input "31-07-2025"
type input "270.50"
type input "767"
type input "TRAV. DA SEARA 95 - 4ª FASE"
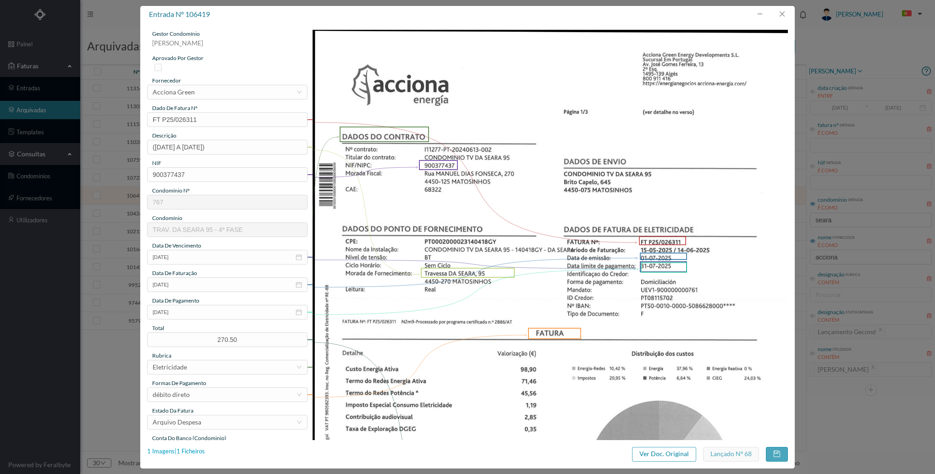
click at [161, 452] on div "1 Imagens | 1 Ficheiros" at bounding box center [176, 451] width 58 height 9
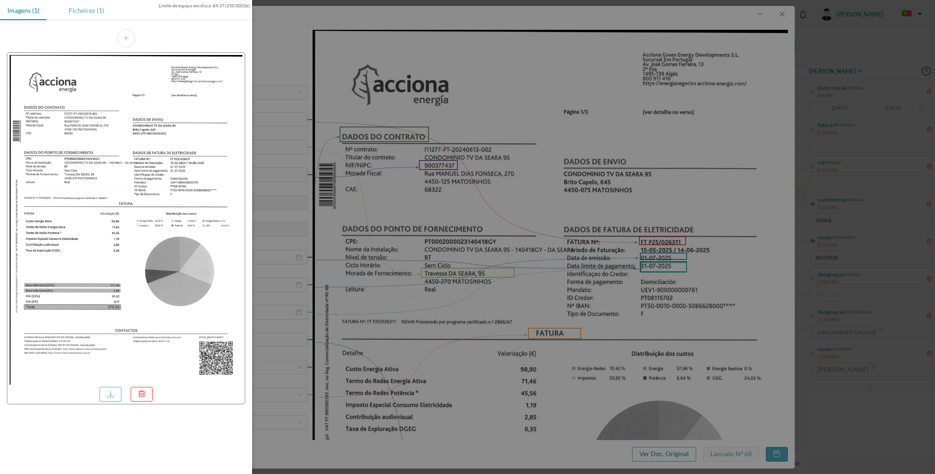
click at [94, 16] on div "Ficheiros (1)" at bounding box center [86, 10] width 50 height 21
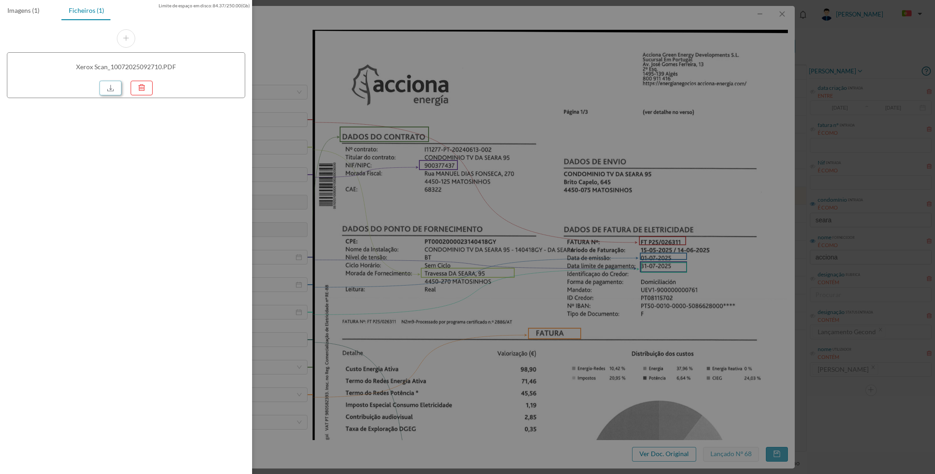
click at [108, 84] on link at bounding box center [110, 88] width 22 height 15
drag, startPoint x: 663, startPoint y: 124, endPoint x: 701, endPoint y: 85, distance: 54.5
click at [663, 124] on div at bounding box center [467, 237] width 935 height 474
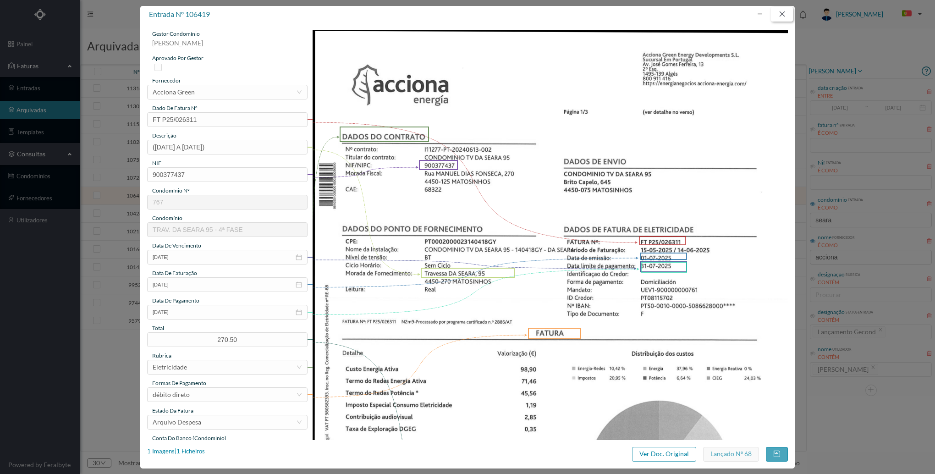
click at [778, 14] on button "button" at bounding box center [782, 14] width 22 height 15
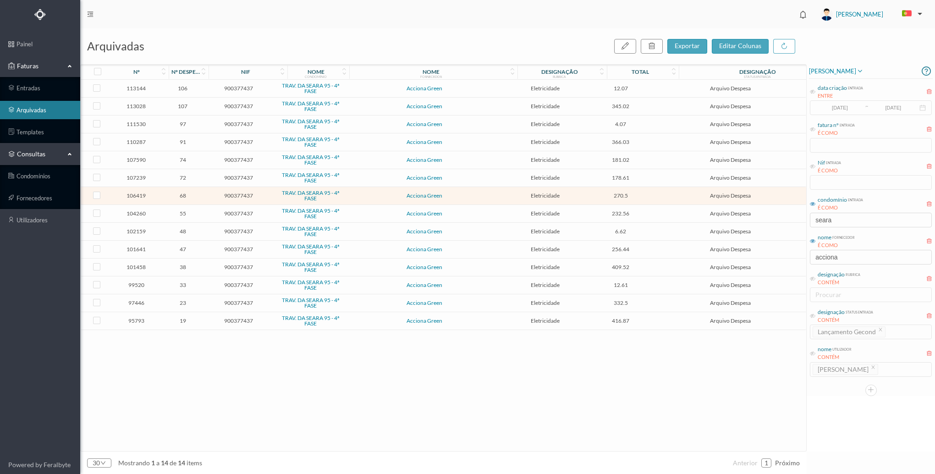
click at [354, 174] on td "Acciona Green" at bounding box center [425, 178] width 158 height 18
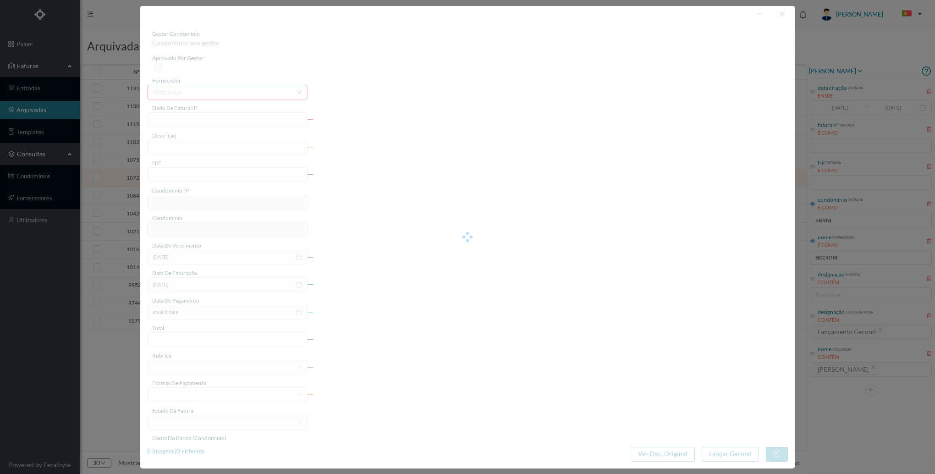
type input "FT P25/030494"
type input "95 (20-06-2025 / 14-07-2025)"
type input "900377437"
type input "20-08-2025"
type input "21-07-2025"
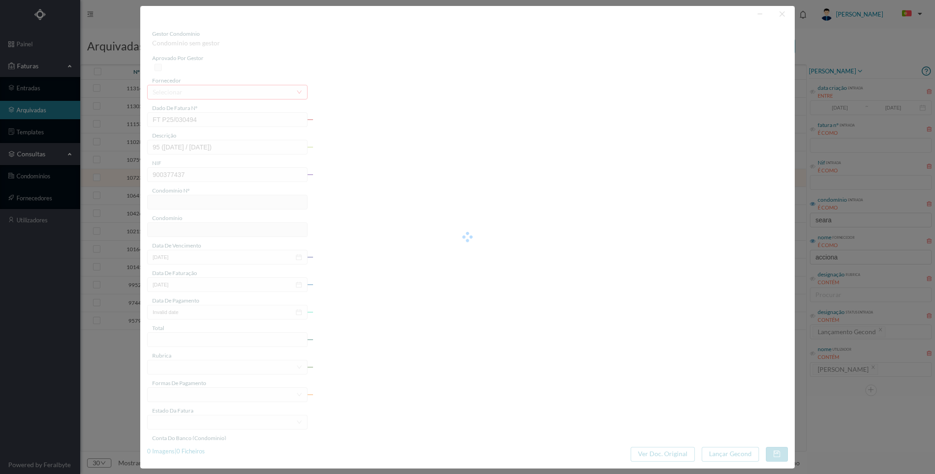
type input "20-08-2025"
type input "178.61"
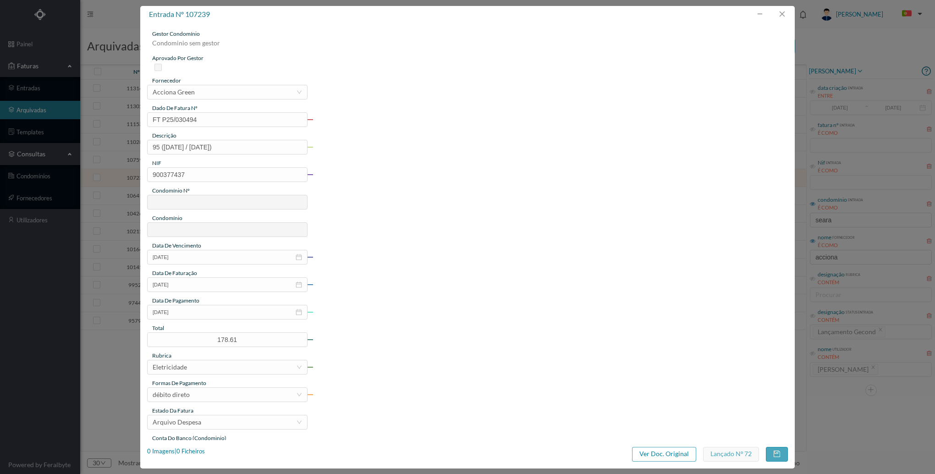
type input "767"
type input "TRAV. DA SEARA 95 - 4ª FASE"
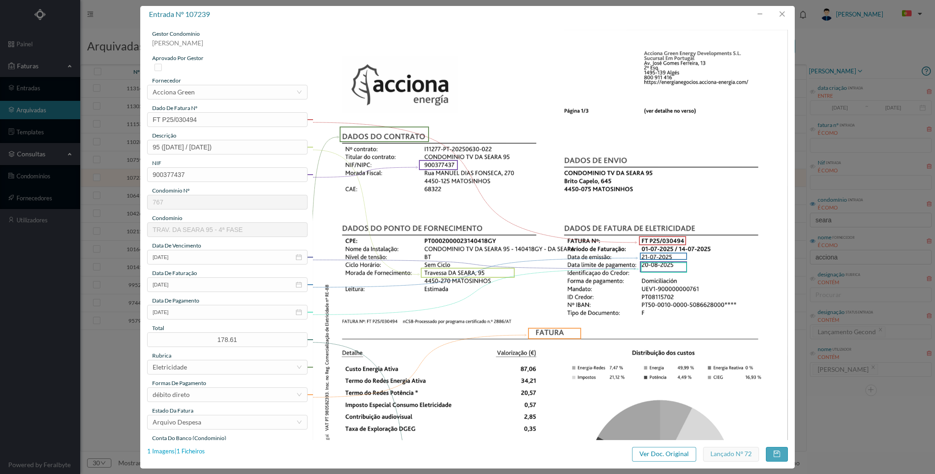
click at [179, 450] on div "1 Imagens | 1 Ficheiros" at bounding box center [176, 451] width 58 height 9
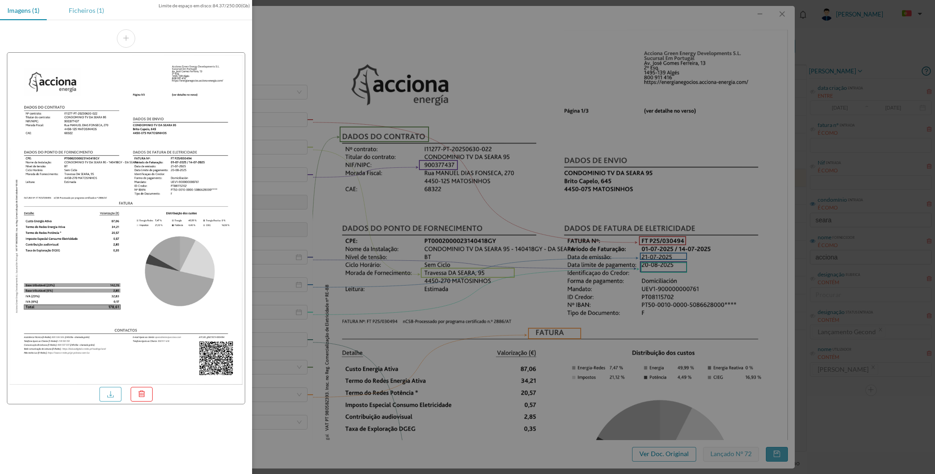
click at [96, 11] on div "Ficheiros (1)" at bounding box center [86, 10] width 50 height 21
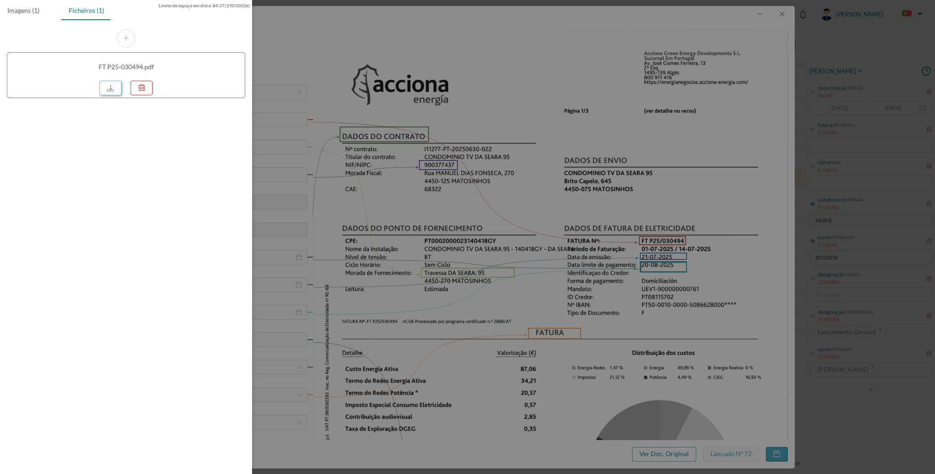
click at [119, 86] on link at bounding box center [110, 88] width 22 height 15
drag, startPoint x: 474, startPoint y: 152, endPoint x: 528, endPoint y: 122, distance: 61.1
click at [475, 152] on div at bounding box center [467, 237] width 935 height 474
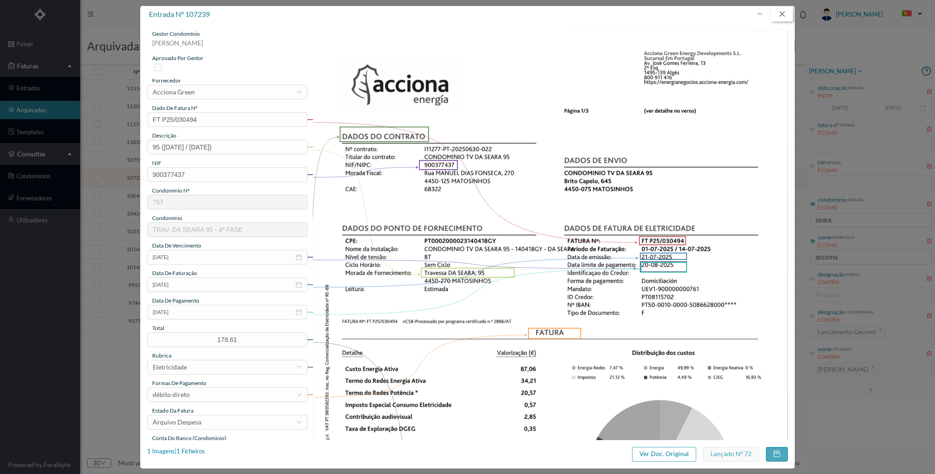
click at [782, 13] on button "button" at bounding box center [782, 14] width 22 height 15
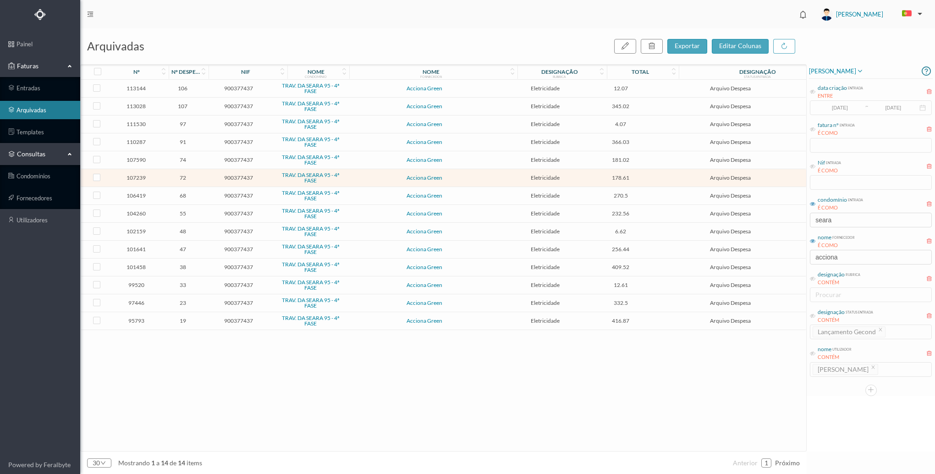
click at [380, 160] on span "Acciona Green" at bounding box center [424, 160] width 153 height 6
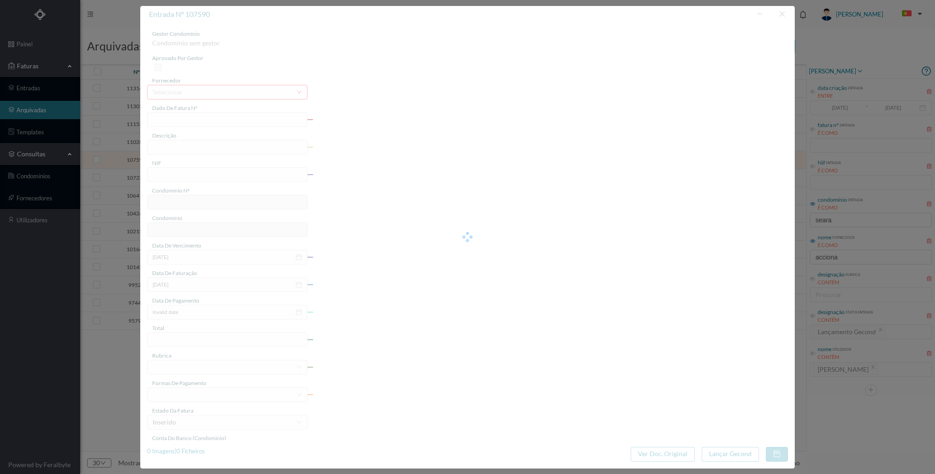
type input "FT P25/030493"
type input "95 (15.06.2025 a 30.06.2025)"
type input "900377437"
type input "20-08-2025"
type input "21-07-2025"
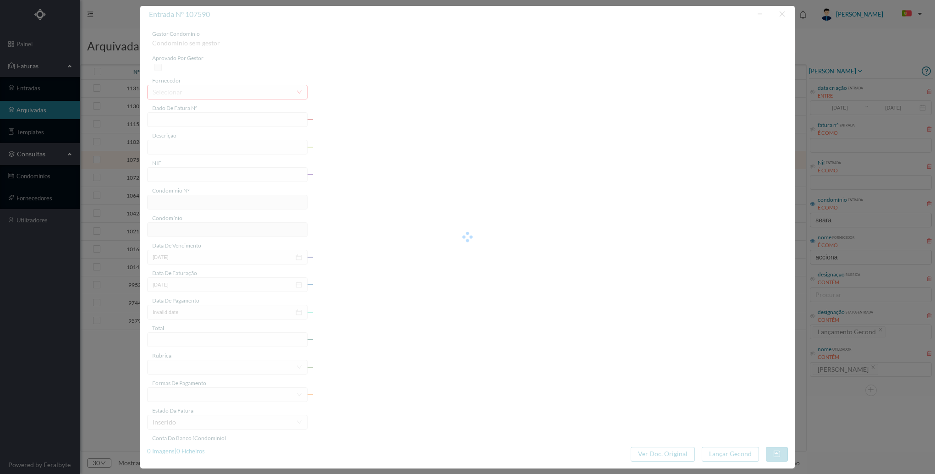
type input "20-08-2025"
type input "181.02"
type input "767"
type input "TRAV. DA SEARA 95 - 4ª FASE"
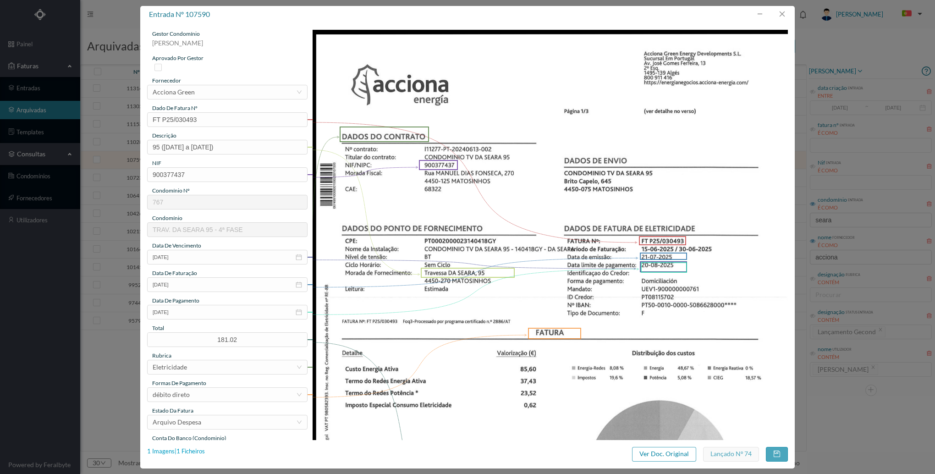
click at [184, 451] on div "1 Imagens | 1 Ficheiros" at bounding box center [176, 451] width 58 height 9
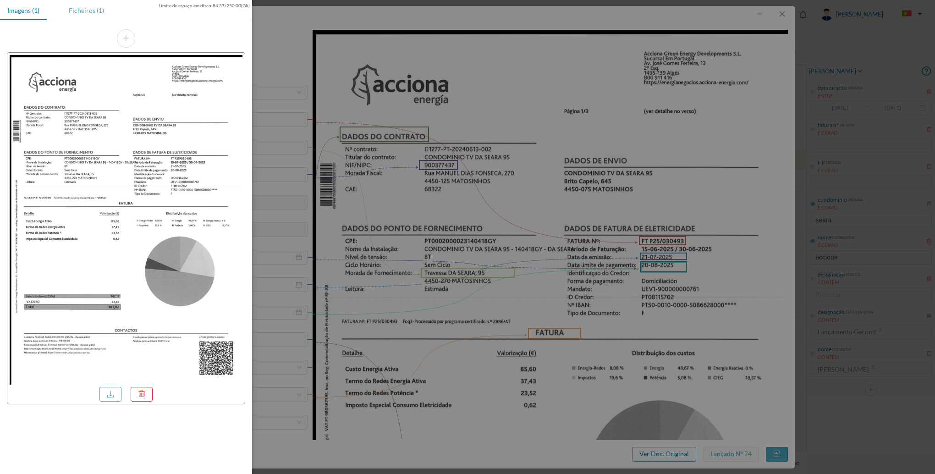
click at [82, 11] on div "Ficheiros (1)" at bounding box center [86, 10] width 50 height 21
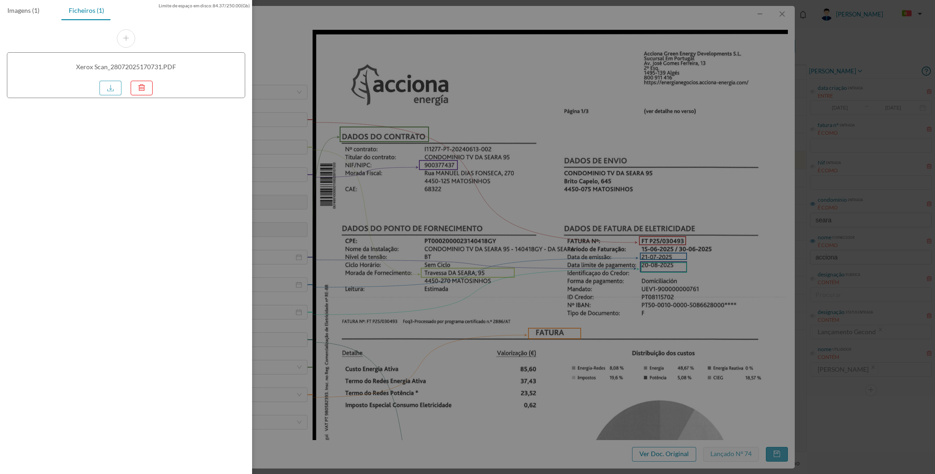
click at [108, 96] on div "Xerox Scan_28072025170731.PDF" at bounding box center [126, 75] width 238 height 46
click at [115, 89] on link at bounding box center [110, 88] width 22 height 15
click at [480, 211] on div at bounding box center [467, 237] width 935 height 474
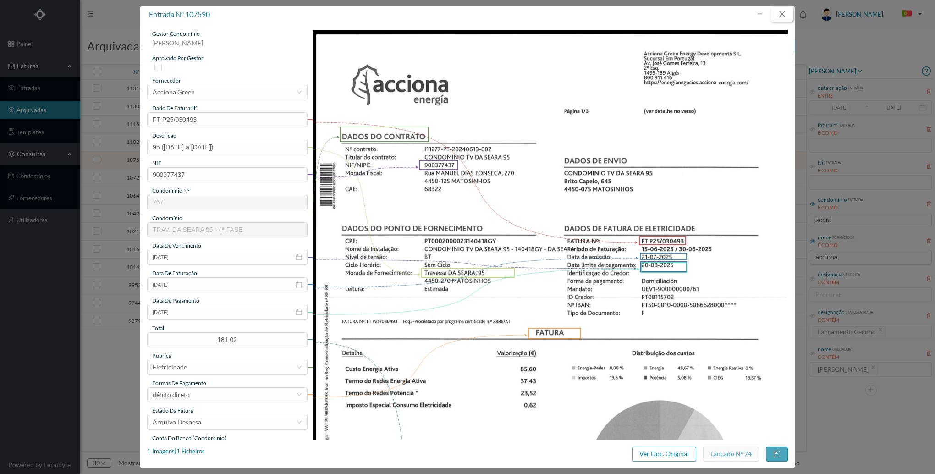
click at [790, 11] on button "button" at bounding box center [782, 14] width 22 height 15
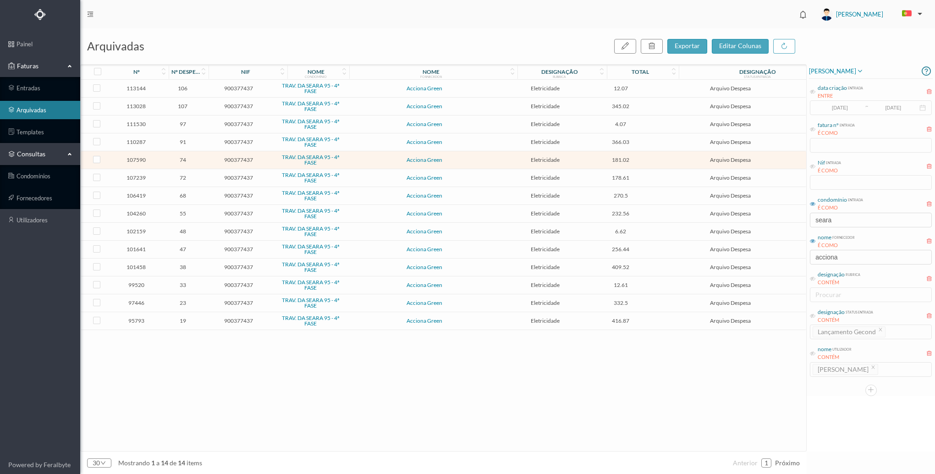
click at [370, 143] on span "Acciona Green" at bounding box center [424, 142] width 153 height 6
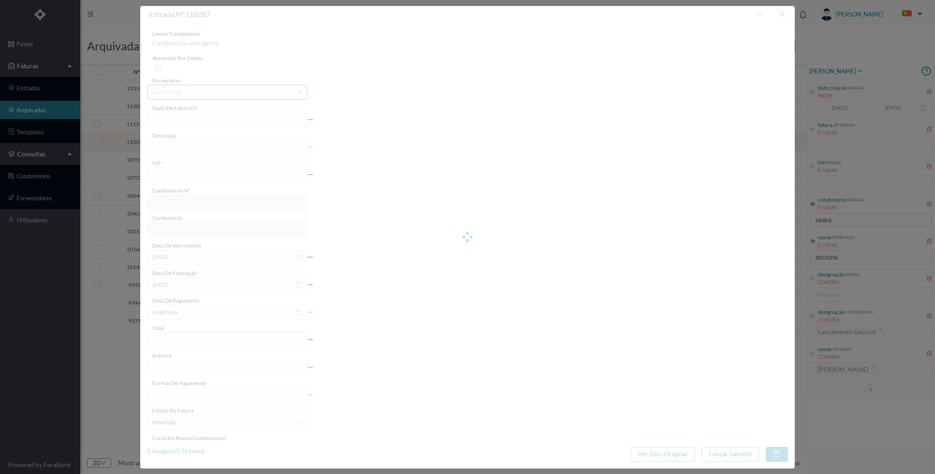
type input "FT P25/036102"
type input "Travessa DA SEARA, 95 (15.07.2025 A 14.08.2025)"
type input "900377437"
type input "24-09-2025"
type input "25-08-2025"
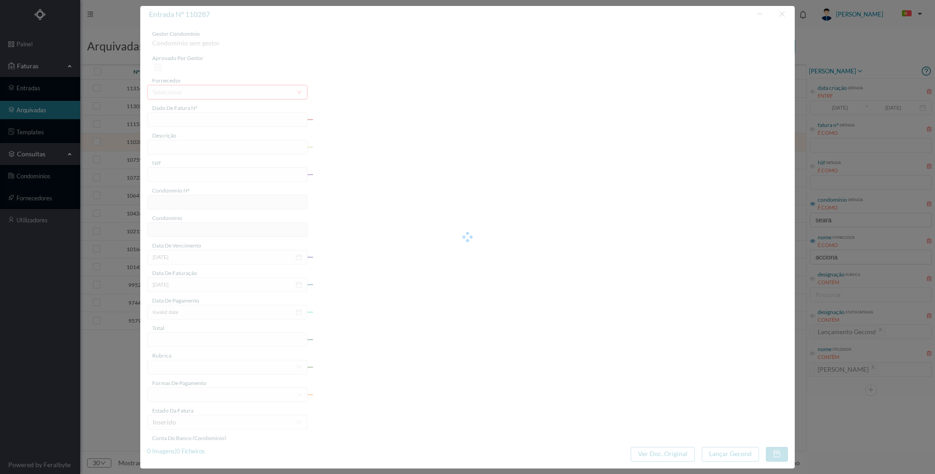
type input "24-09-2025"
type input "366.03"
type input "767"
type input "TRAV. DA SEARA 95 - 4ª FASE"
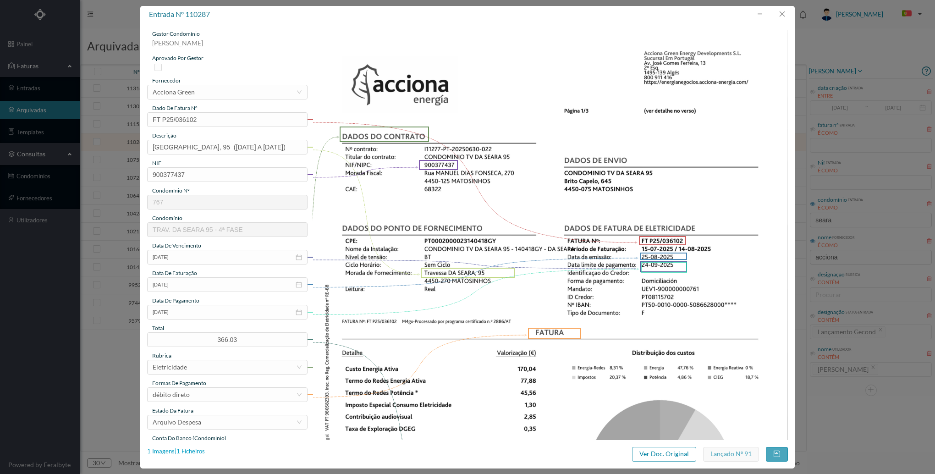
click at [171, 453] on div "1 Imagens | 1 Ficheiros" at bounding box center [176, 451] width 58 height 9
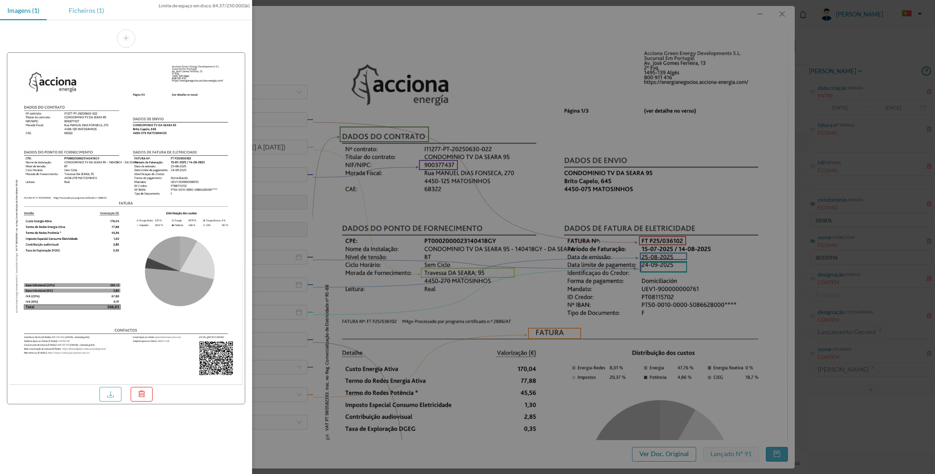
click at [85, 18] on div "Ficheiros (1)" at bounding box center [86, 10] width 50 height 21
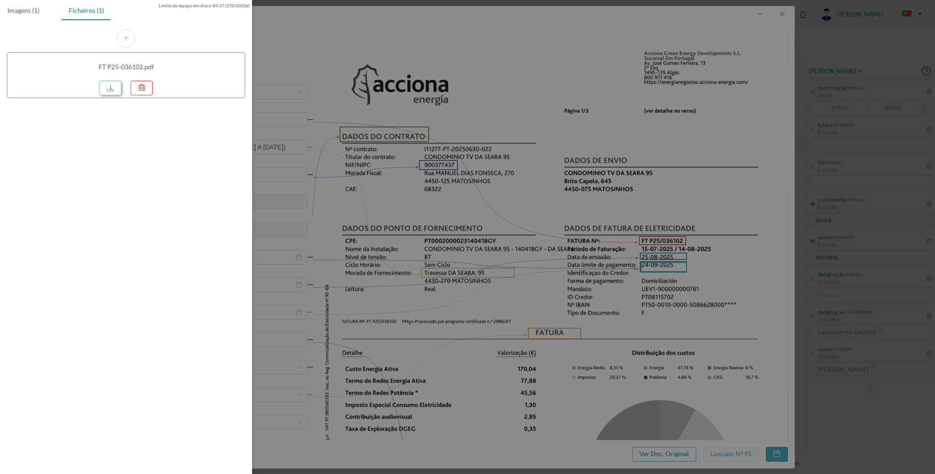
click at [116, 88] on link at bounding box center [110, 88] width 22 height 15
drag, startPoint x: 533, startPoint y: 168, endPoint x: 600, endPoint y: 132, distance: 76.5
click at [533, 168] on div at bounding box center [467, 237] width 935 height 474
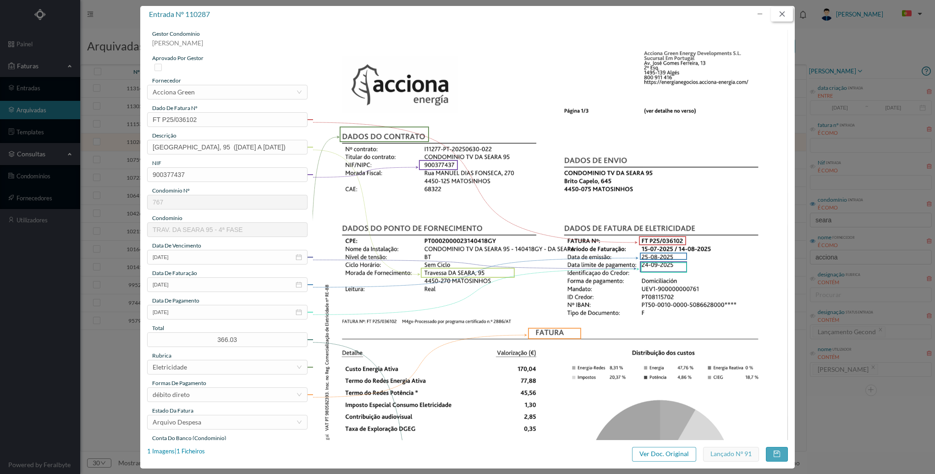
click at [776, 18] on button "button" at bounding box center [782, 14] width 22 height 15
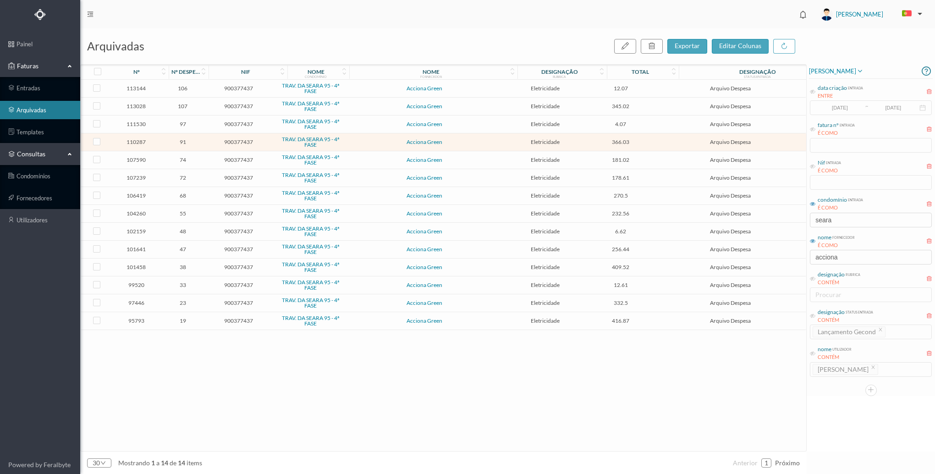
click at [445, 122] on span "Acciona Green" at bounding box center [424, 124] width 153 height 6
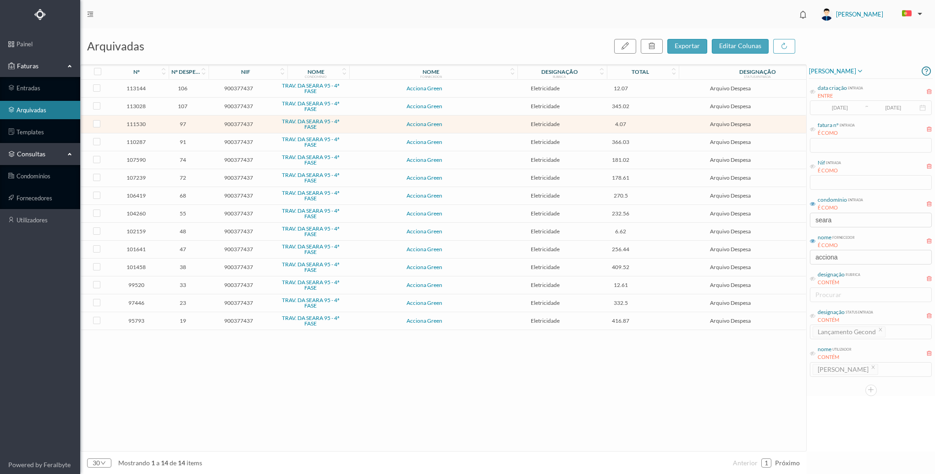
click at [445, 122] on span "Acciona Green" at bounding box center [424, 124] width 153 height 6
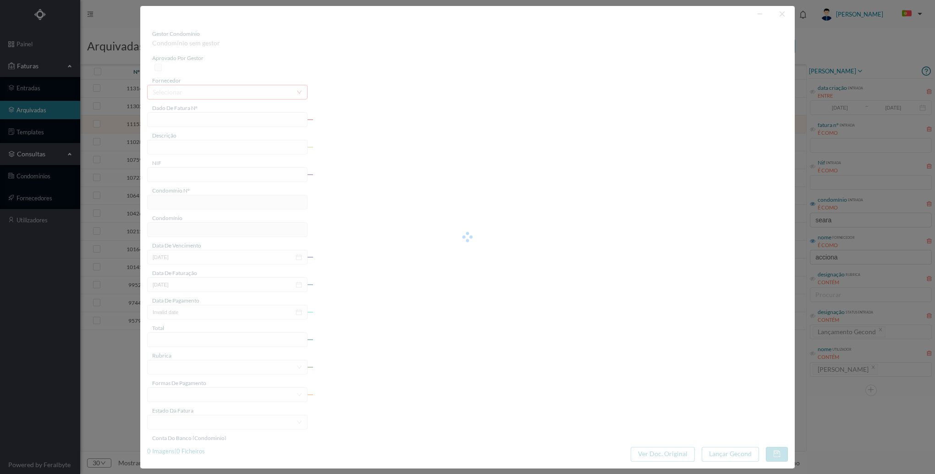
type input "ND DP25/00053!"
type input "[DATE] a [DATE]"
type input "900377437"
type input "04-09-2025"
type input "05-08-2025"
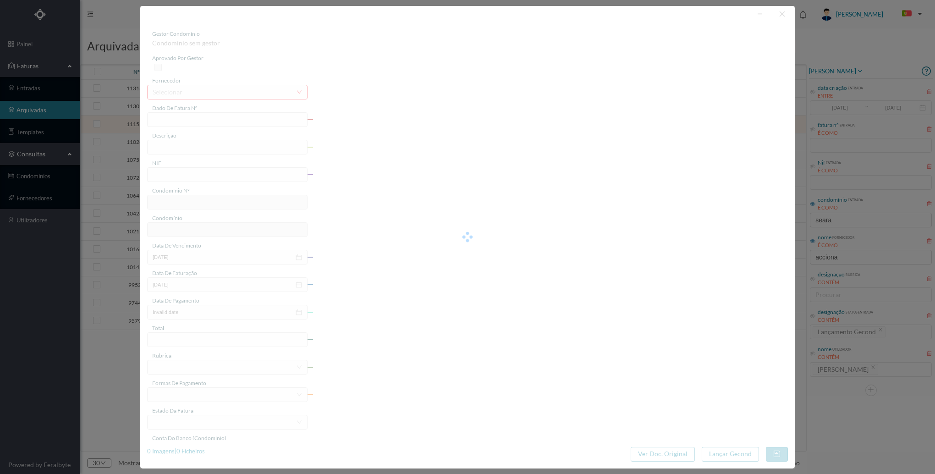
type input "[DATE]"
type input "4.07"
type input "767"
type input "TRAV. DA SEARA 95 - 4ª FASE"
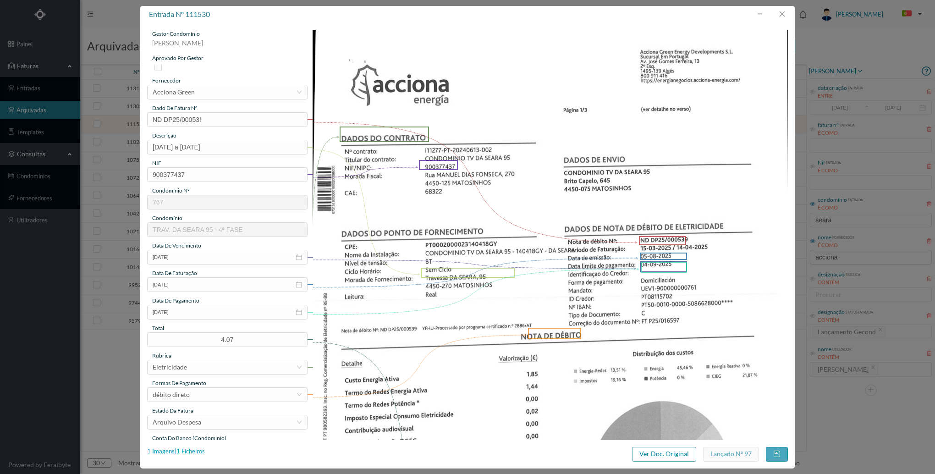
click at [192, 450] on div "1 Imagens | 1 Ficheiros" at bounding box center [176, 451] width 58 height 9
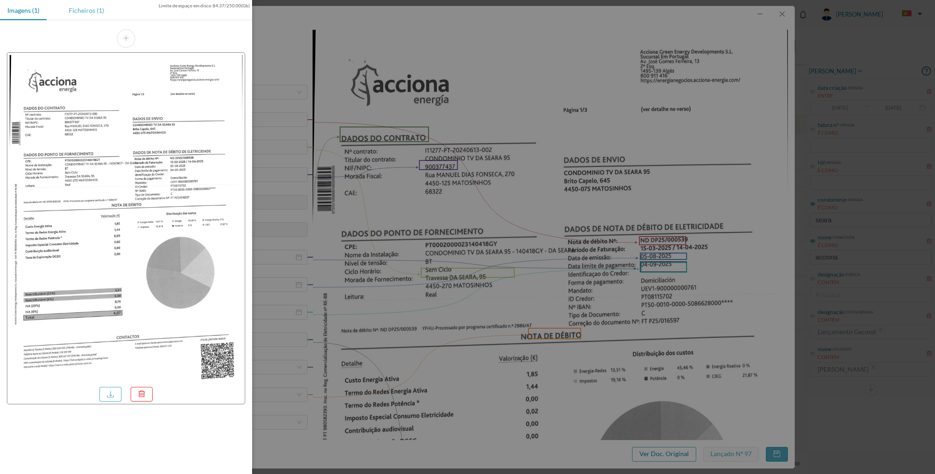
click at [105, 11] on div "Ficheiros (1)" at bounding box center [86, 10] width 50 height 21
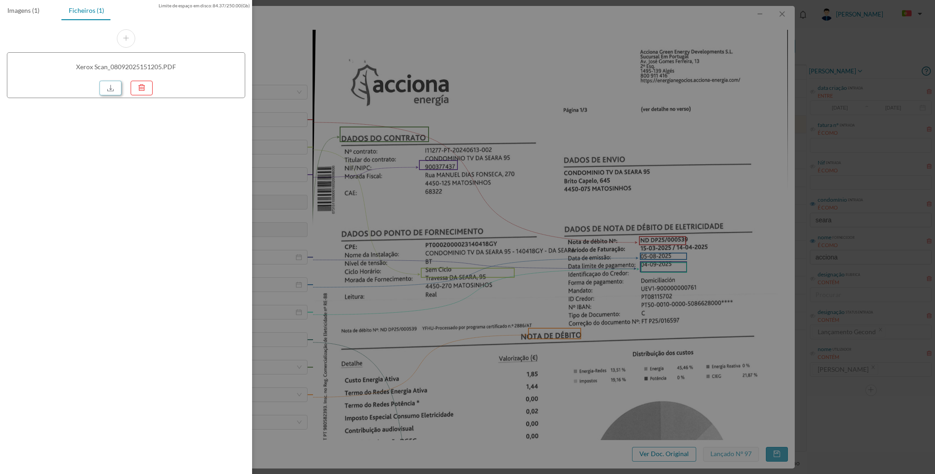
click at [109, 88] on link at bounding box center [110, 88] width 22 height 15
click at [444, 285] on div at bounding box center [467, 237] width 935 height 474
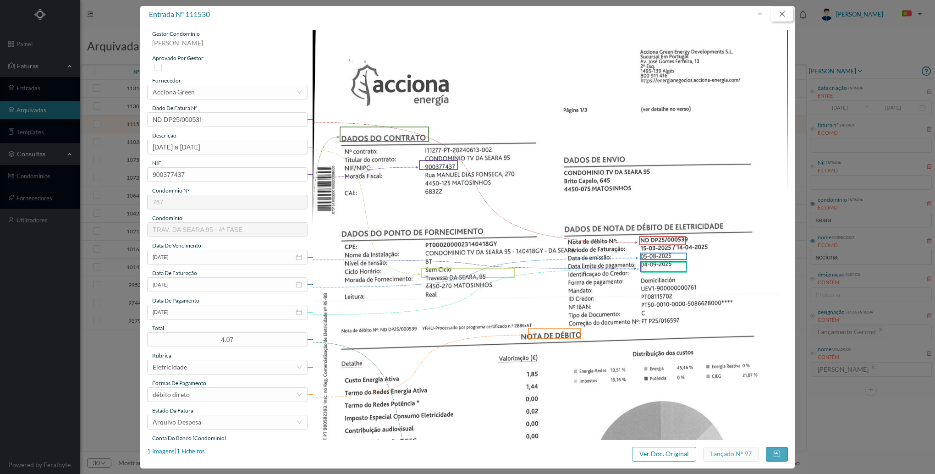
click at [780, 18] on button "button" at bounding box center [782, 14] width 22 height 15
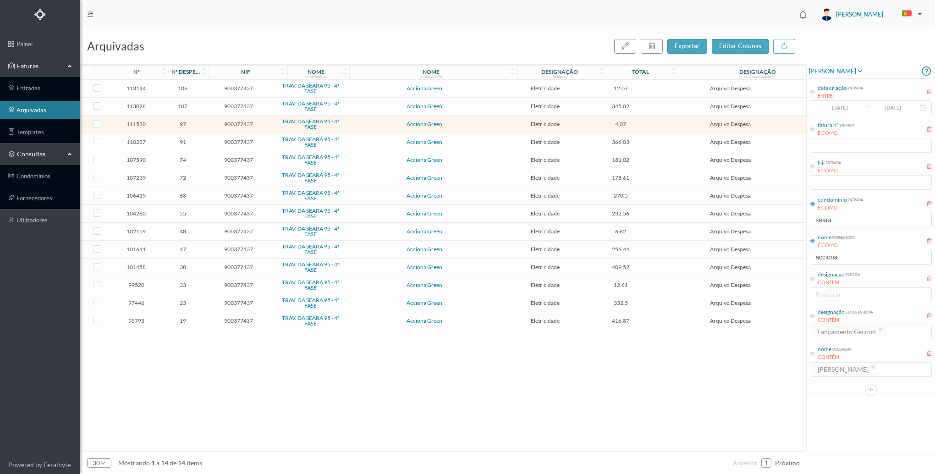
click at [363, 104] on span "Acciona Green" at bounding box center [424, 107] width 153 height 6
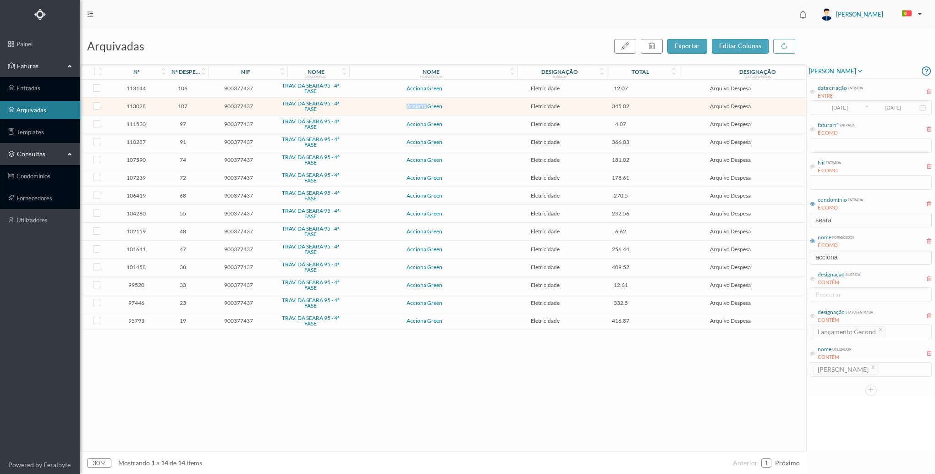
click at [363, 104] on span "Acciona Green" at bounding box center [424, 107] width 153 height 6
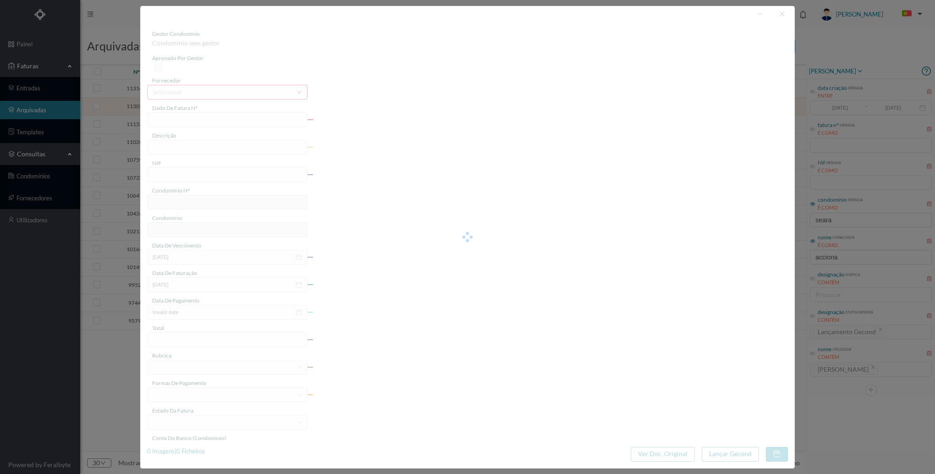
type input "FT P25/040948"
type input "95 (15.08.2025 a 14.09.2025)"
type input "900377437"
type input "19-10-2025"
type input "19-09-2025"
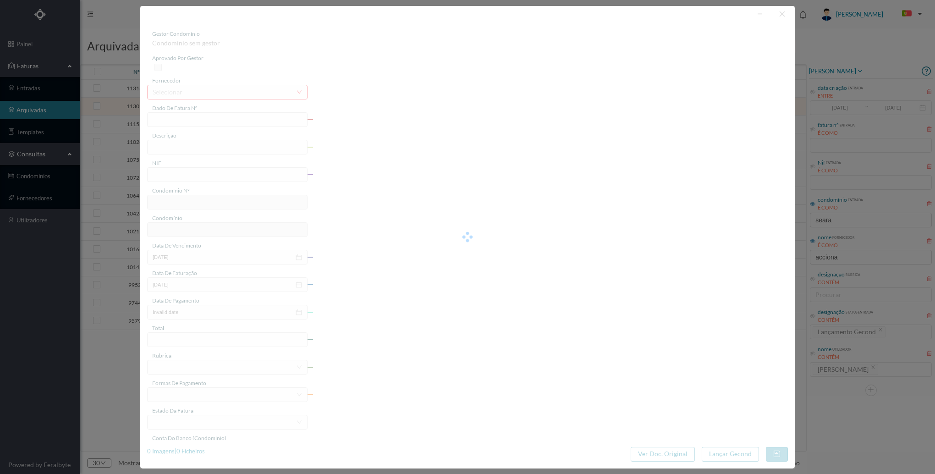
type input "19-10-2025"
type input "345.02"
type input "767"
type input "TRAV. DA SEARA 95 - 4ª FASE"
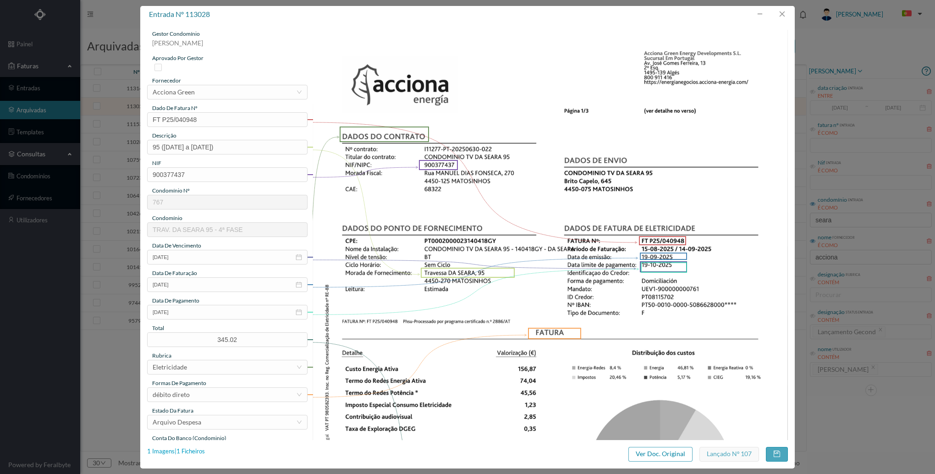
click at [182, 450] on div "1 Imagens | 1 Ficheiros" at bounding box center [176, 451] width 58 height 9
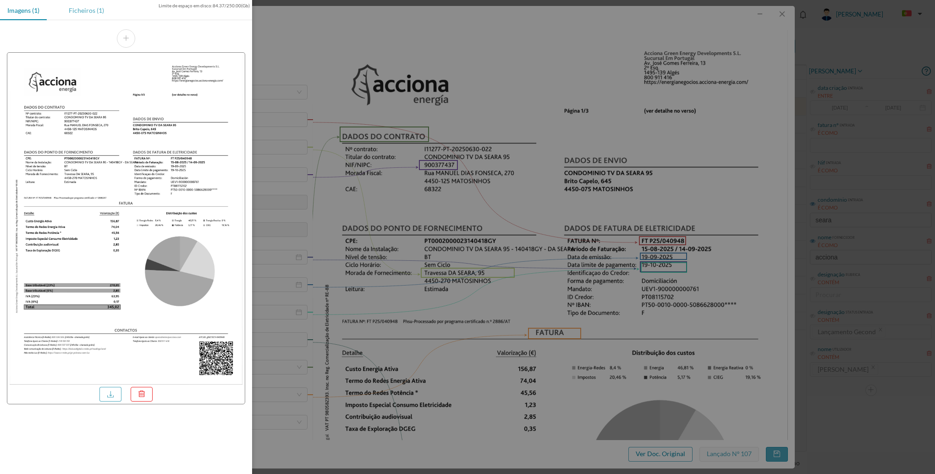
click at [96, 7] on div "Ficheiros (1)" at bounding box center [86, 10] width 50 height 21
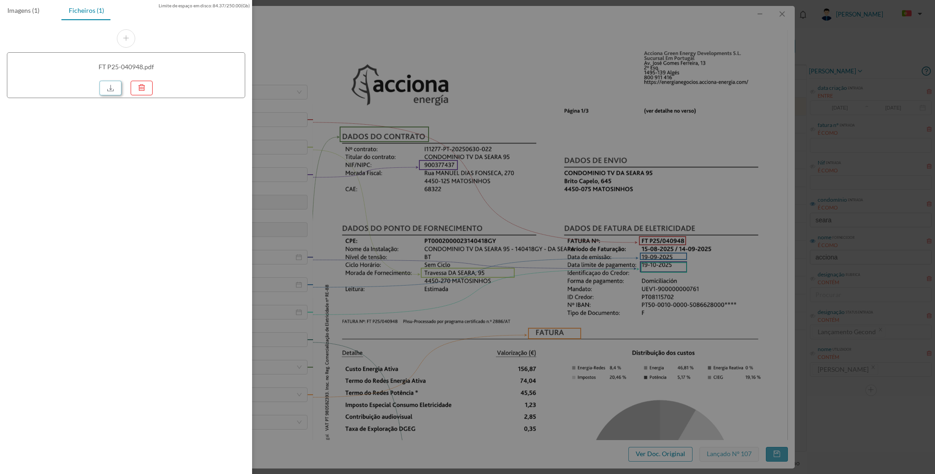
click at [108, 86] on link at bounding box center [110, 88] width 22 height 15
click at [513, 207] on div at bounding box center [467, 237] width 935 height 474
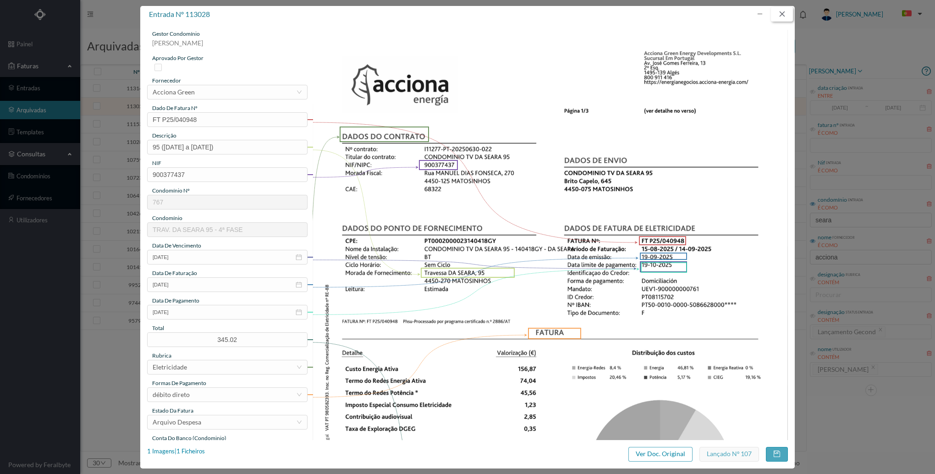
click at [782, 15] on button "button" at bounding box center [782, 14] width 22 height 15
